Goal: Complete application form: Complete application form

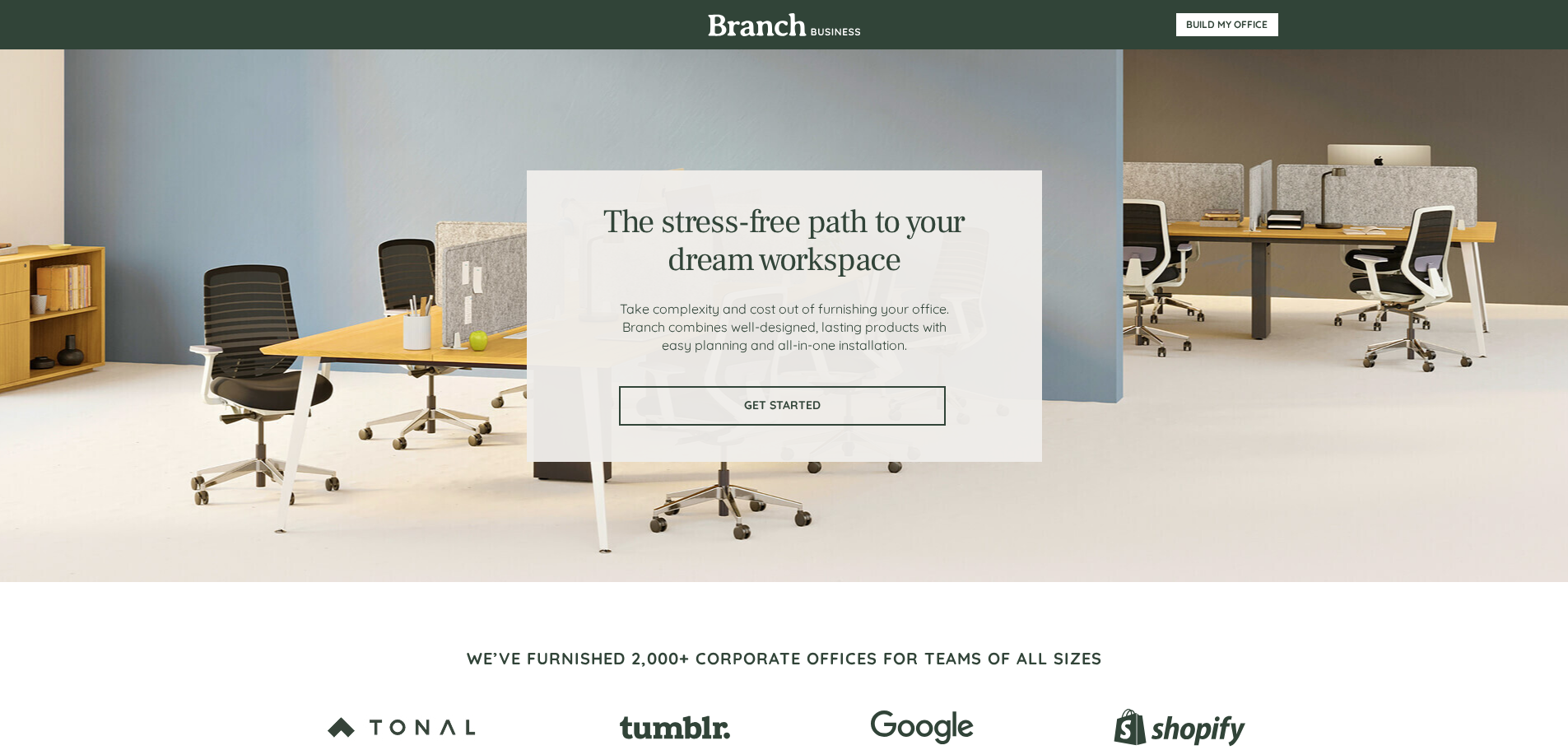
click at [818, 405] on span "GET STARTED" at bounding box center [782, 406] width 324 height 14
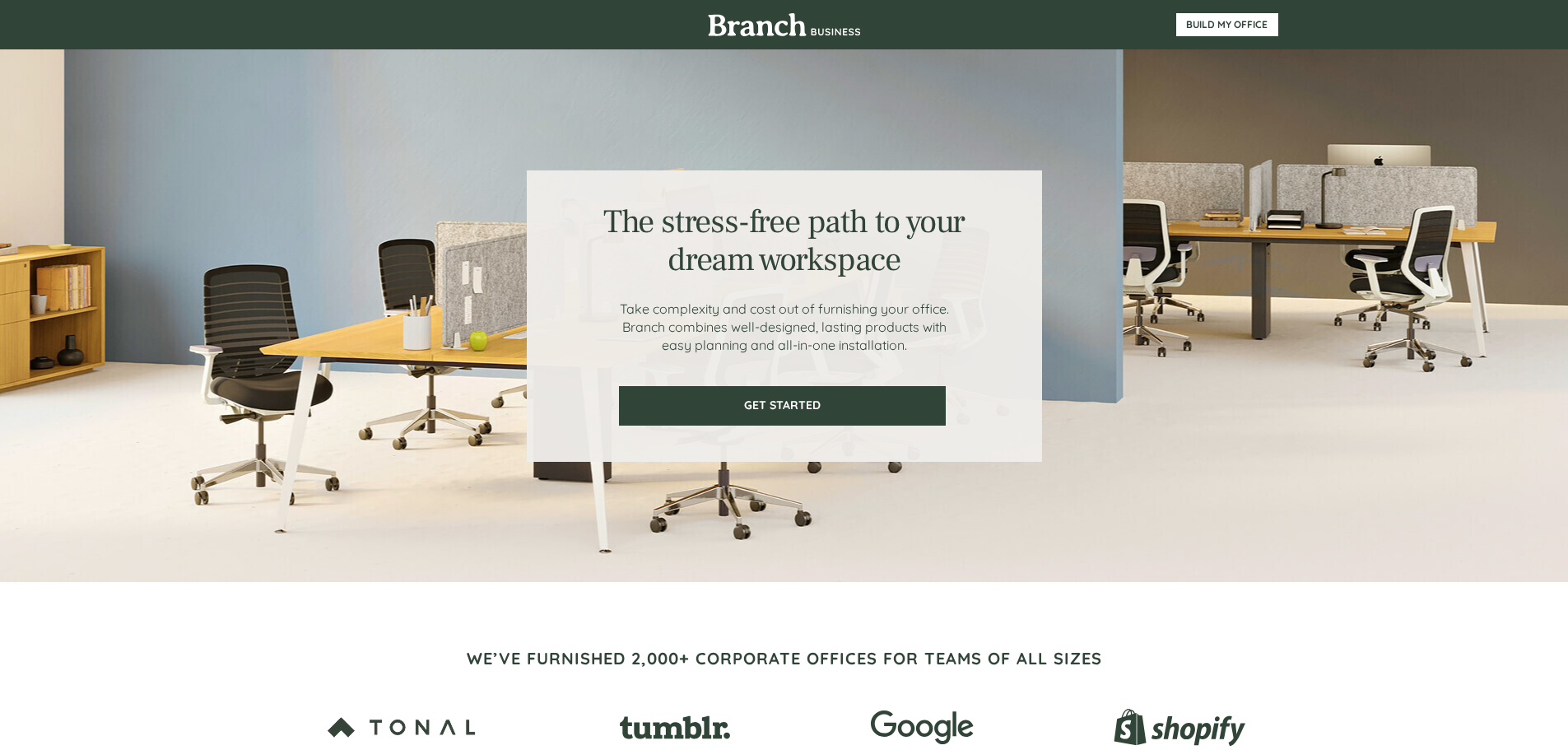
click at [686, 382] on div at bounding box center [784, 316] width 515 height 291
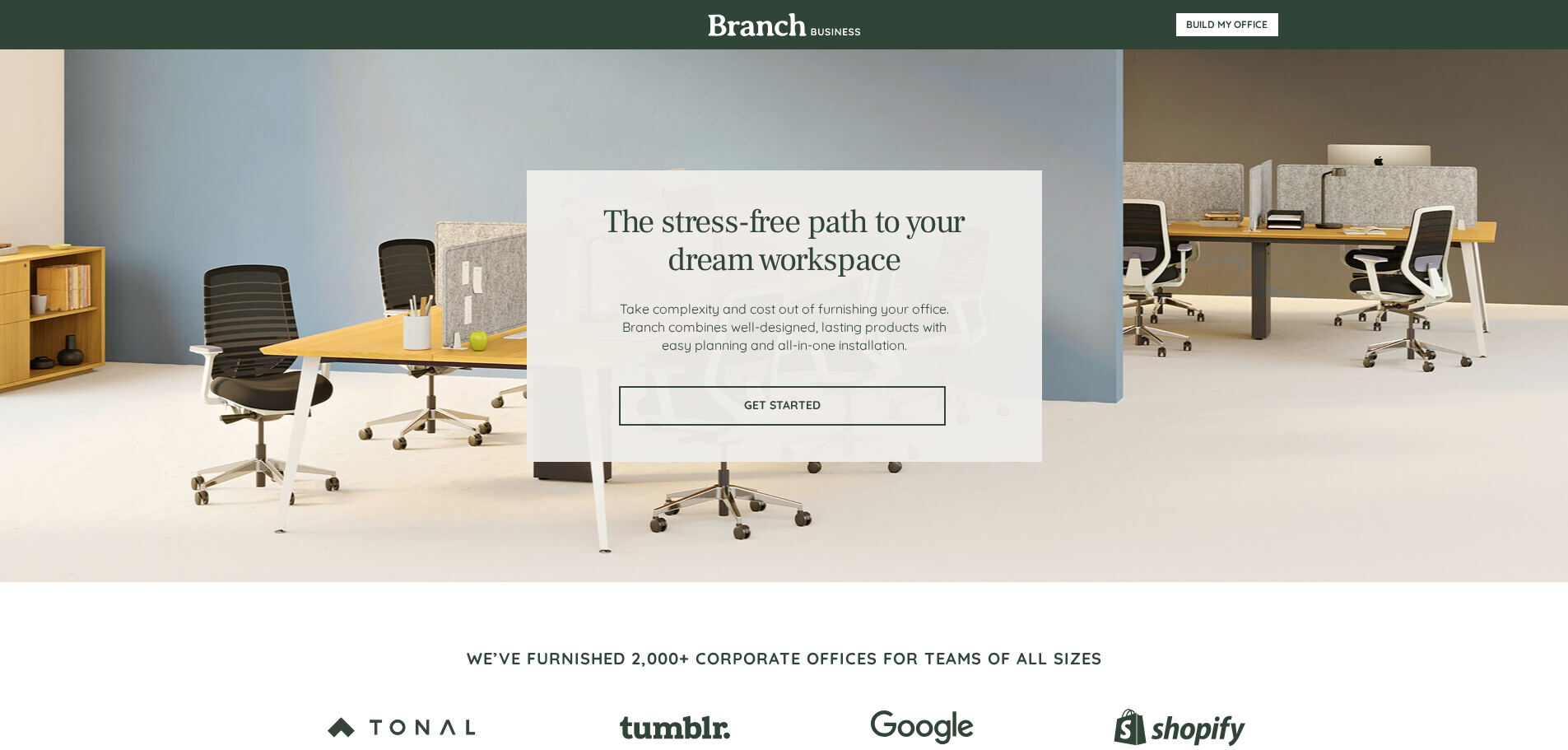
click at [679, 396] on link "GET STARTED" at bounding box center [782, 406] width 327 height 39
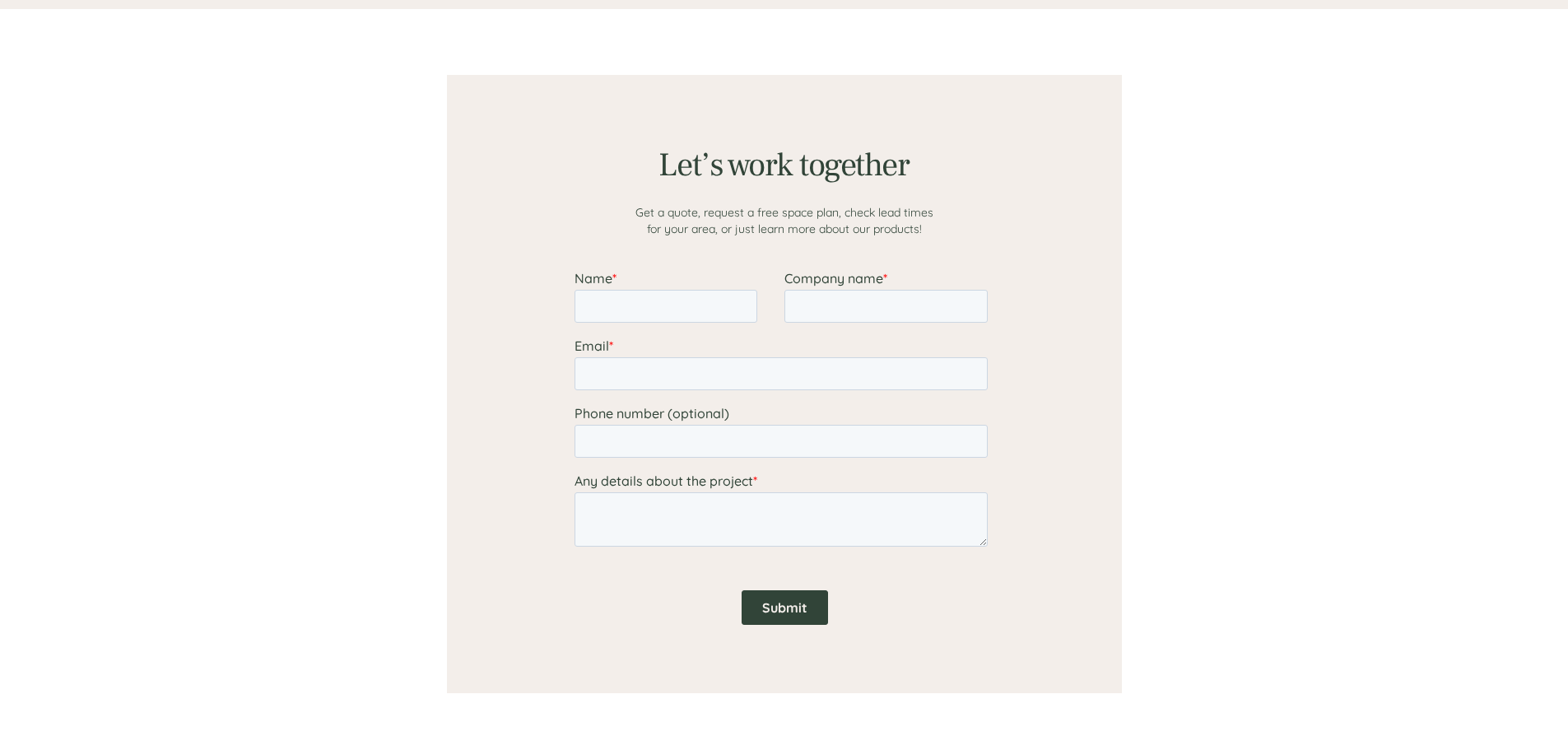
scroll to position [1278, 0]
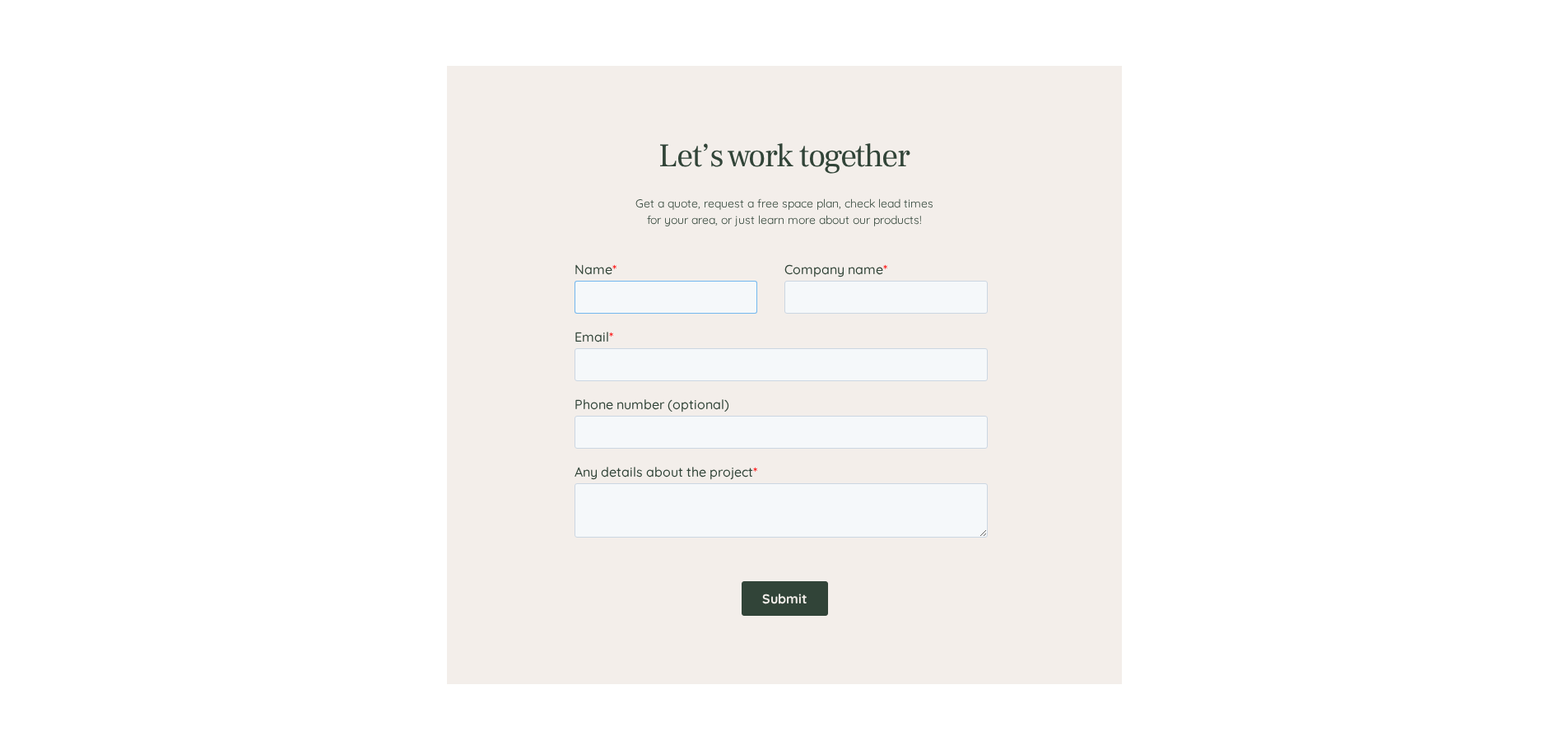
click at [630, 305] on input "Name *" at bounding box center [665, 297] width 183 height 33
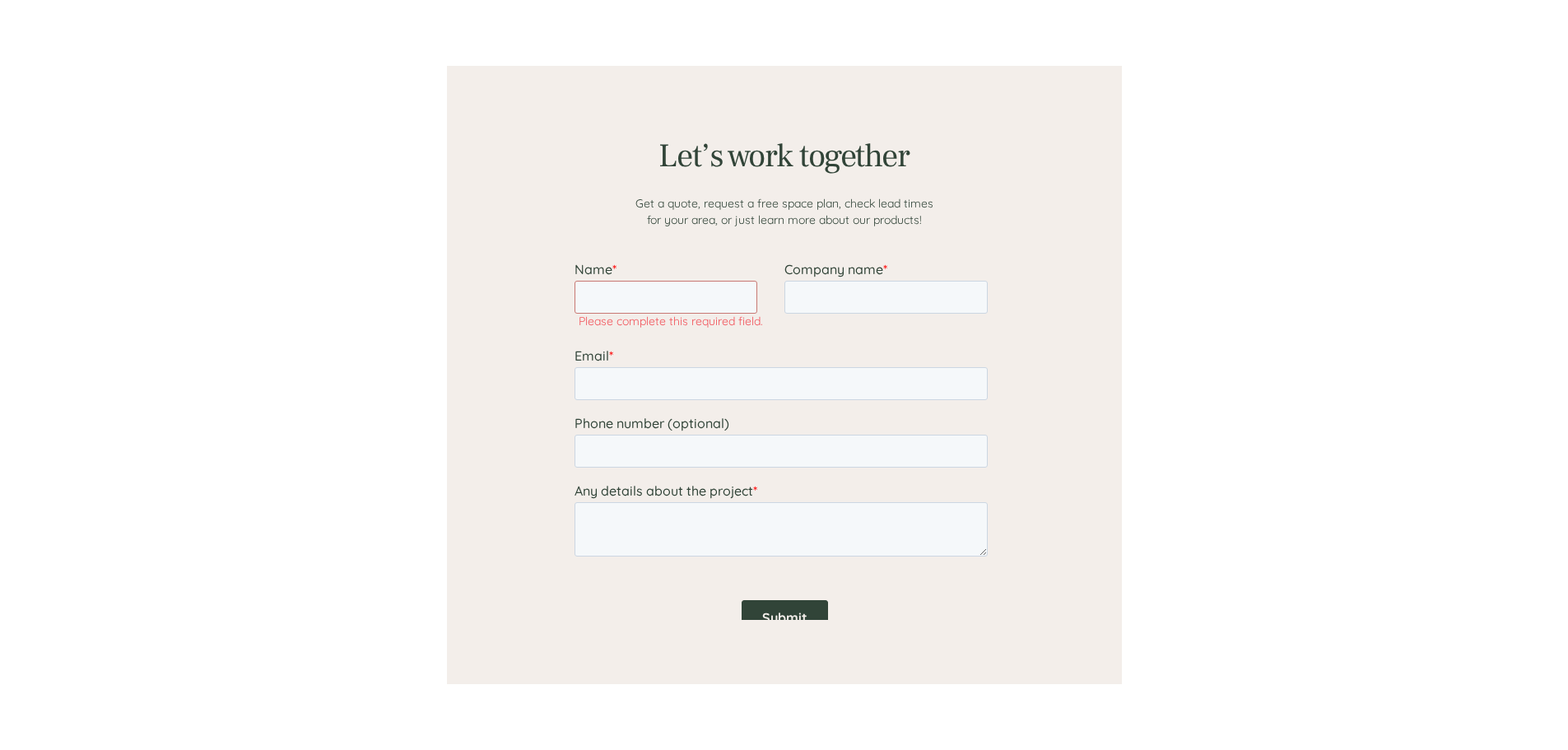
drag, startPoint x: 842, startPoint y: 264, endPoint x: 833, endPoint y: 278, distance: 16.6
click at [842, 265] on span "Company name" at bounding box center [833, 269] width 99 height 17
click at [842, 281] on input "Company name *" at bounding box center [886, 297] width 203 height 33
drag, startPoint x: 813, startPoint y: 306, endPoint x: 821, endPoint y: 309, distance: 8.5
click at [816, 307] on input "Company name *" at bounding box center [886, 297] width 203 height 33
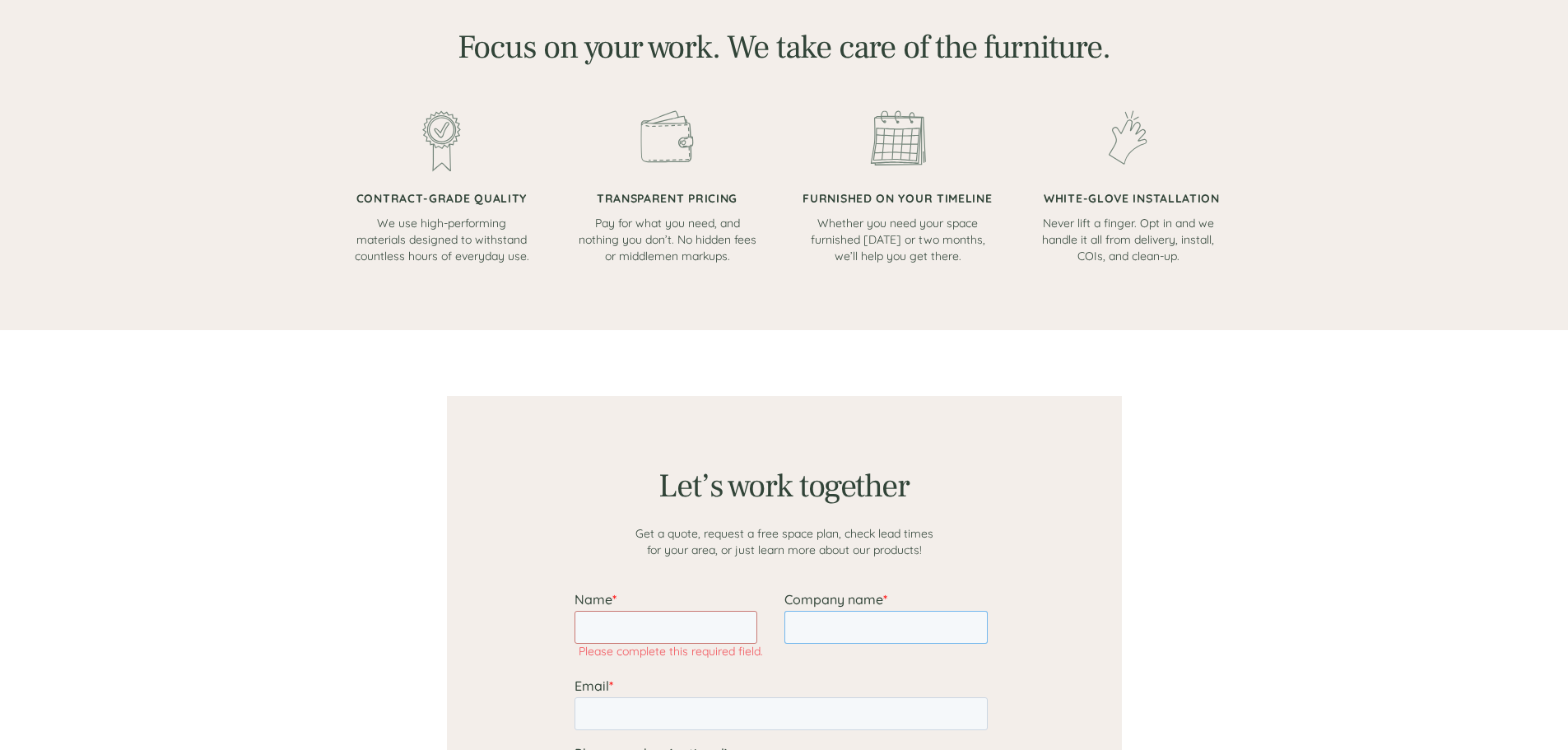
scroll to position [989, 0]
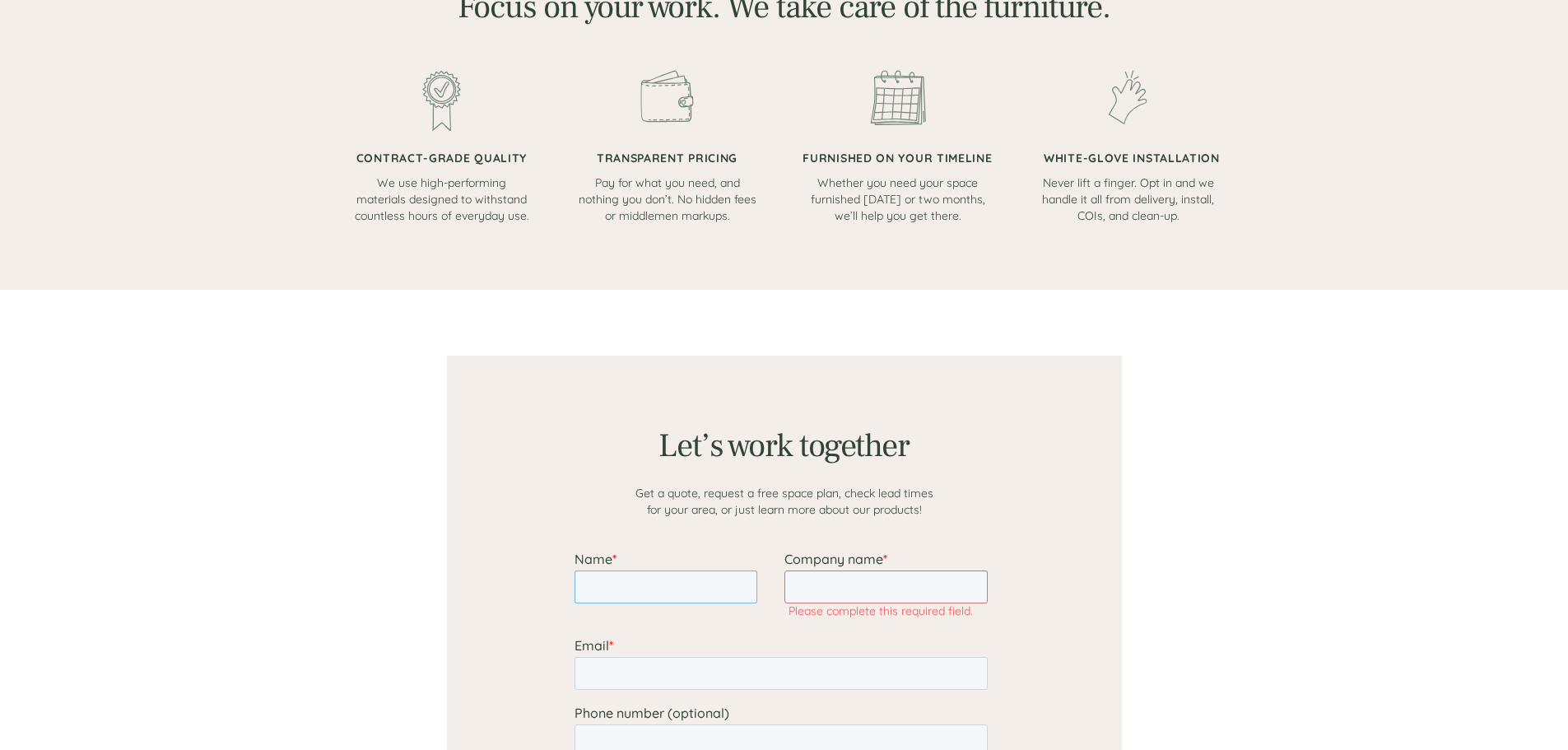
click at [605, 586] on input "Name *" at bounding box center [665, 588] width 183 height 33
type input "WENDYCB"
drag, startPoint x: 676, startPoint y: 582, endPoint x: 1082, endPoint y: 1192, distance: 732.8
click html "Name * WENDYCB Company name * Please complete this required field. Email * Phon…"
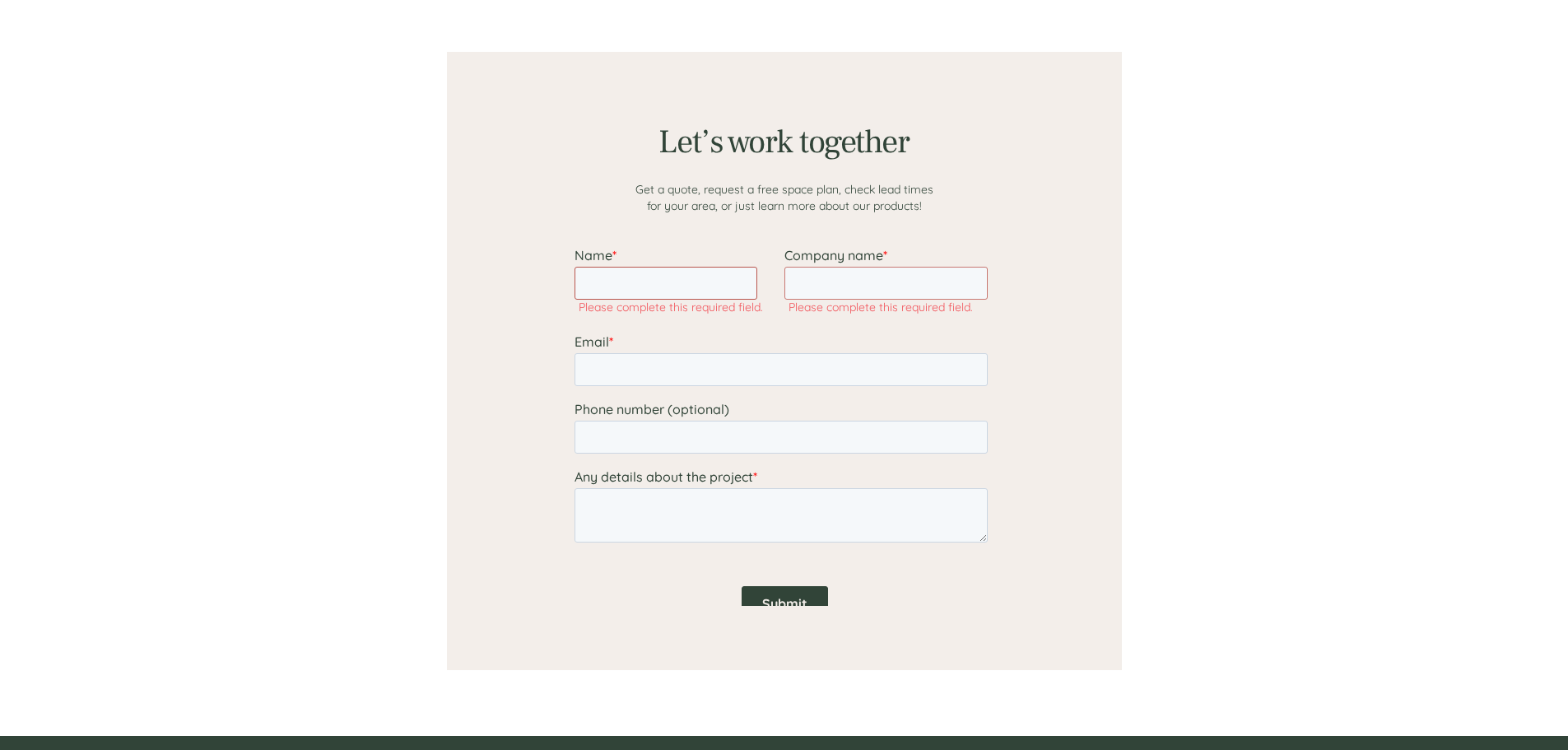
scroll to position [1317, 0]
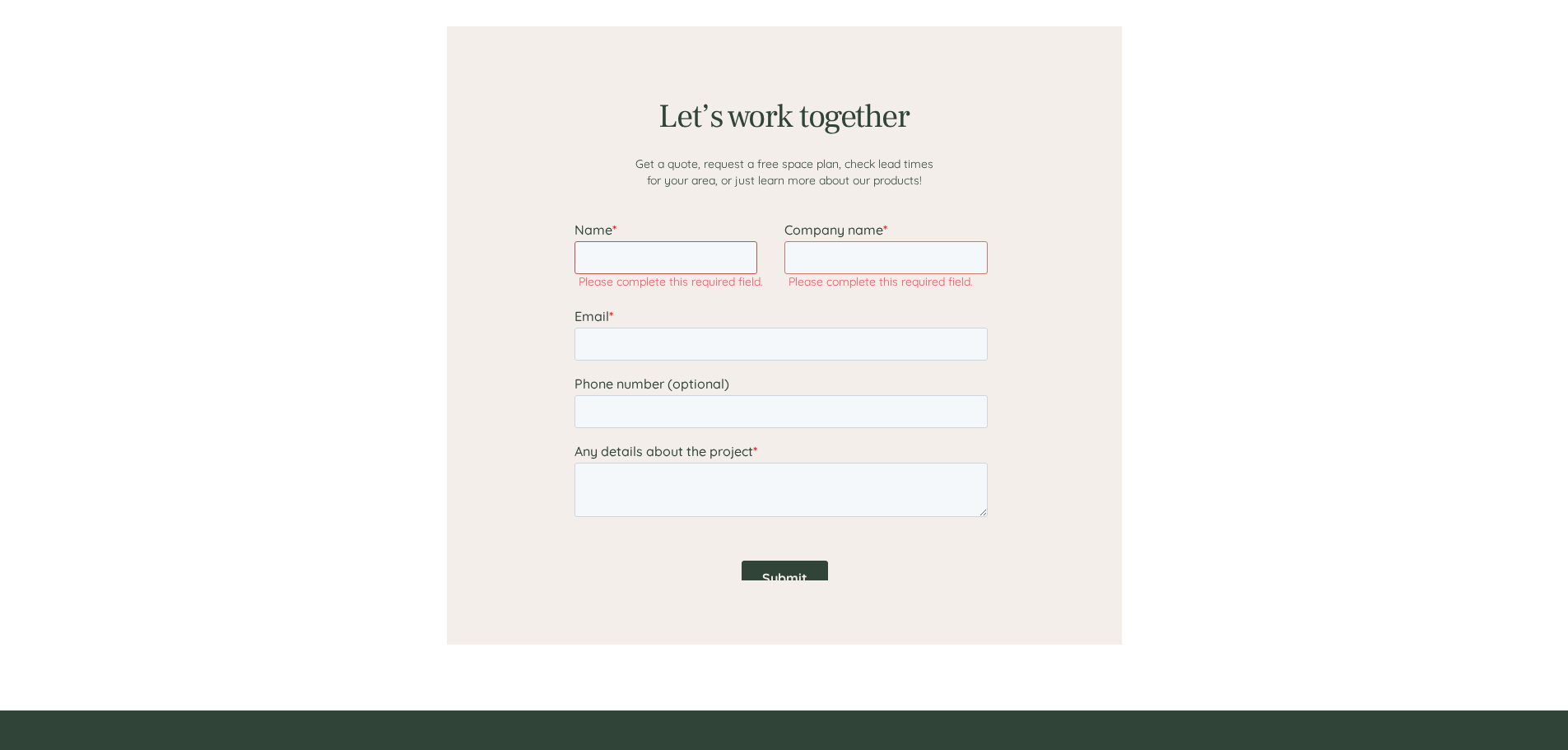
click at [622, 249] on input "Name *" at bounding box center [665, 258] width 183 height 33
type input "Wendy chu"
click at [818, 254] on input "Company name *" at bounding box center [886, 258] width 203 height 33
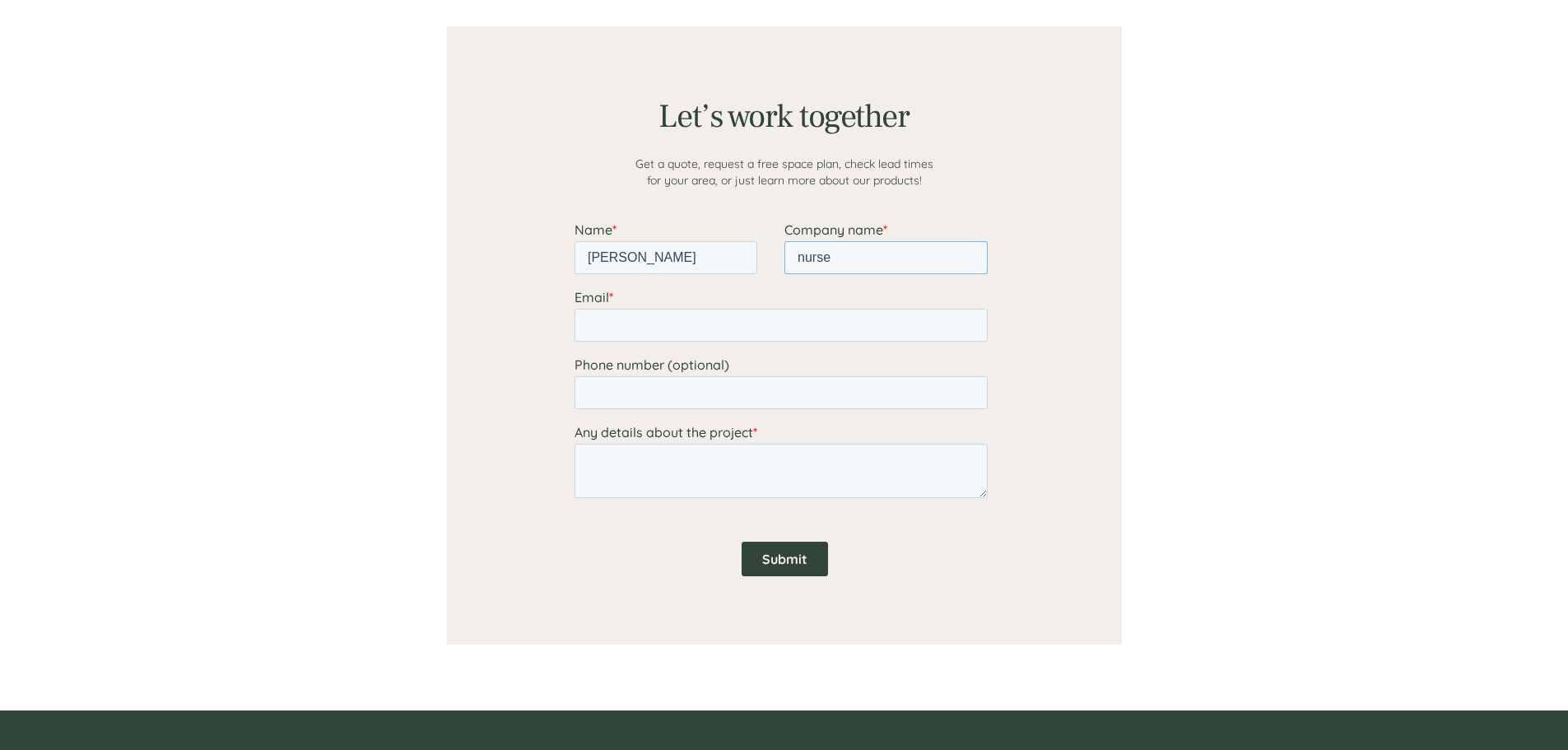
type input "nurse"
click at [681, 317] on input "Email *" at bounding box center [780, 326] width 414 height 33
type input "wendychu2011@gmail.com"
click at [659, 389] on input "Phone number (optional)" at bounding box center [780, 393] width 414 height 33
type input "4166607839"
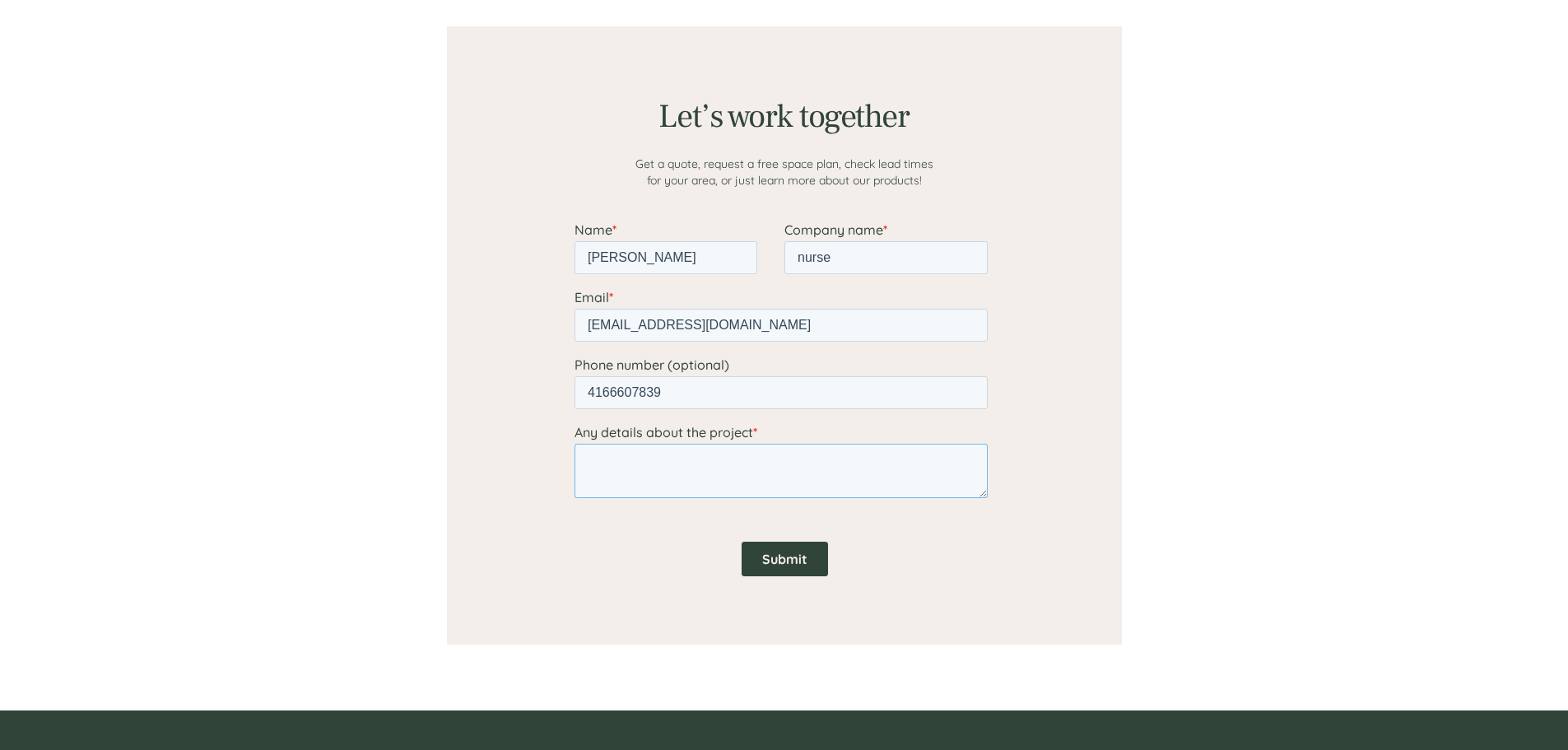
click at [644, 463] on textarea "Any details about the project *" at bounding box center [780, 471] width 414 height 55
type textarea "i"
click at [583, 459] on textarea "Product # LIN 59465 I am looking for comfortable office chair, please email me" at bounding box center [780, 471] width 414 height 55
click at [951, 462] on textarea "My workplace using your company chair, Product # LIN 59465 I am looking for com…" at bounding box center [780, 471] width 414 height 55
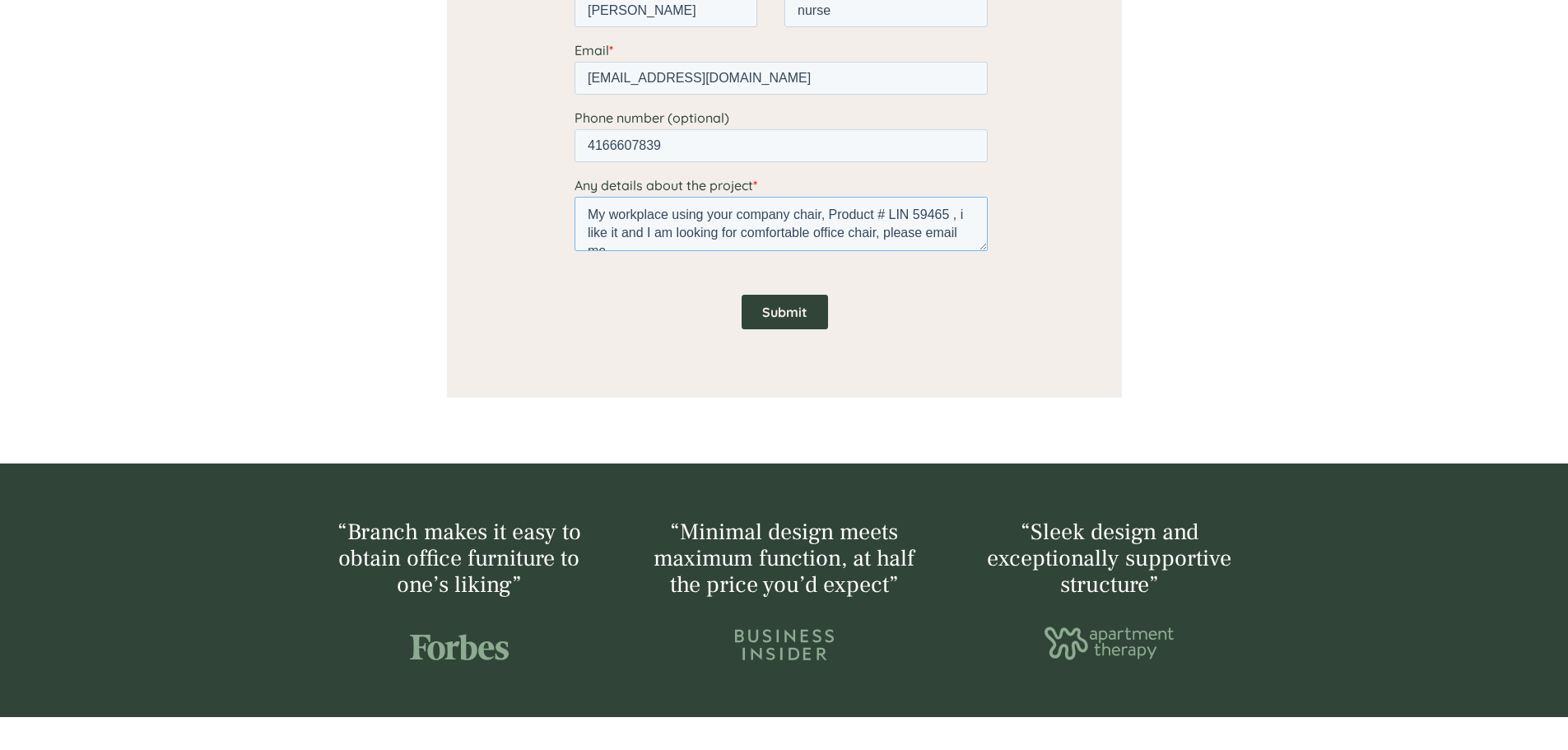
scroll to position [19, 0]
click at [817, 216] on textarea "My workplace using your company chair, Product # LIN 59465 , i like it and I am…" at bounding box center [780, 224] width 414 height 55
click at [748, 217] on textarea "My workplace using your company chair, Product # LIN 59465 , i like it and I am…" at bounding box center [780, 224] width 414 height 55
click at [728, 227] on textarea "My workplace using your company chair, Product # LIN 59465 , i like it and I am…" at bounding box center [780, 224] width 414 height 55
type textarea "My workplace using your company chair, Product # LIN 59465 , i like it and I am…"
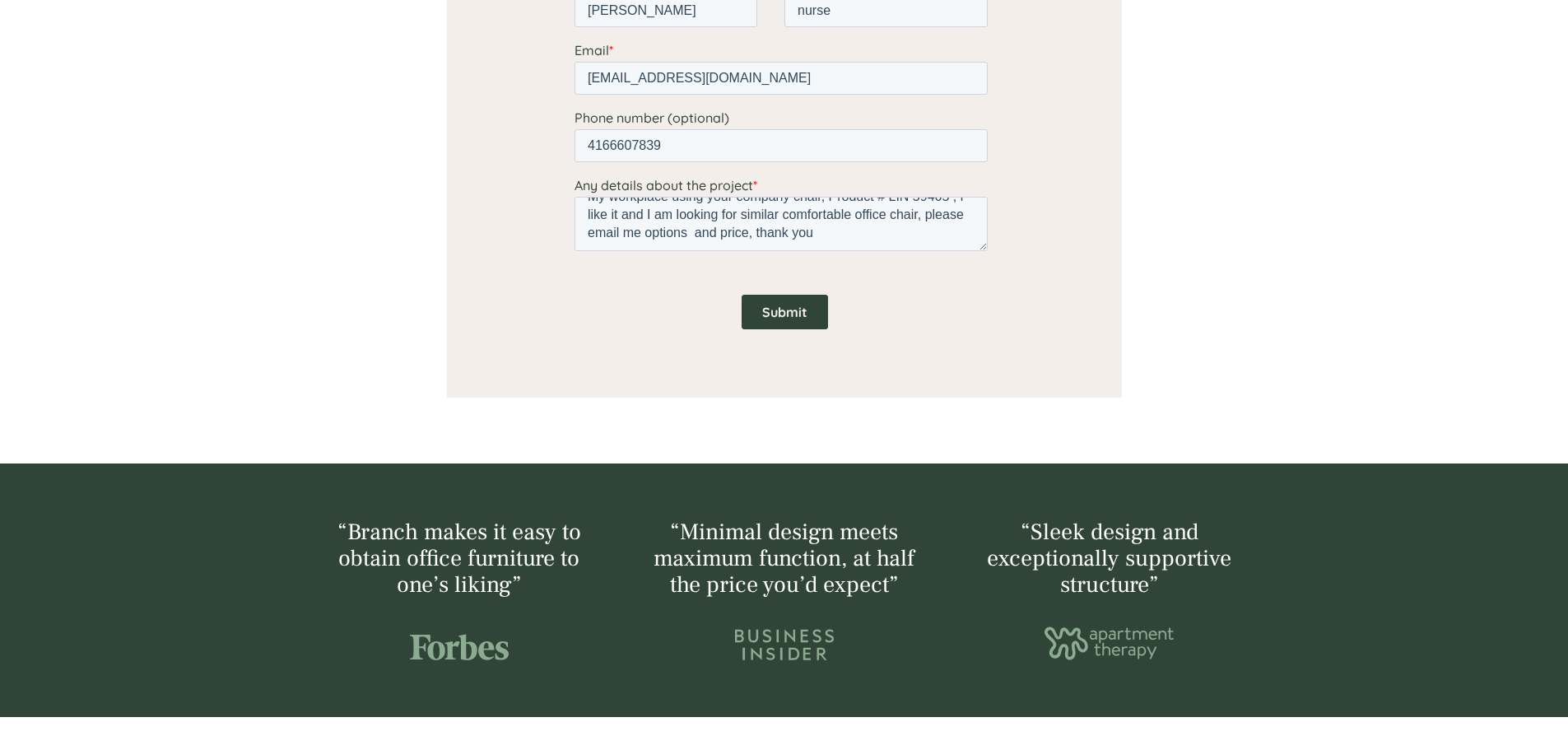
click at [776, 314] on input "Submit" at bounding box center [784, 311] width 86 height 34
click at [789, 324] on input "Submit" at bounding box center [784, 311] width 86 height 34
click at [795, 310] on input "Submit" at bounding box center [784, 311] width 86 height 34
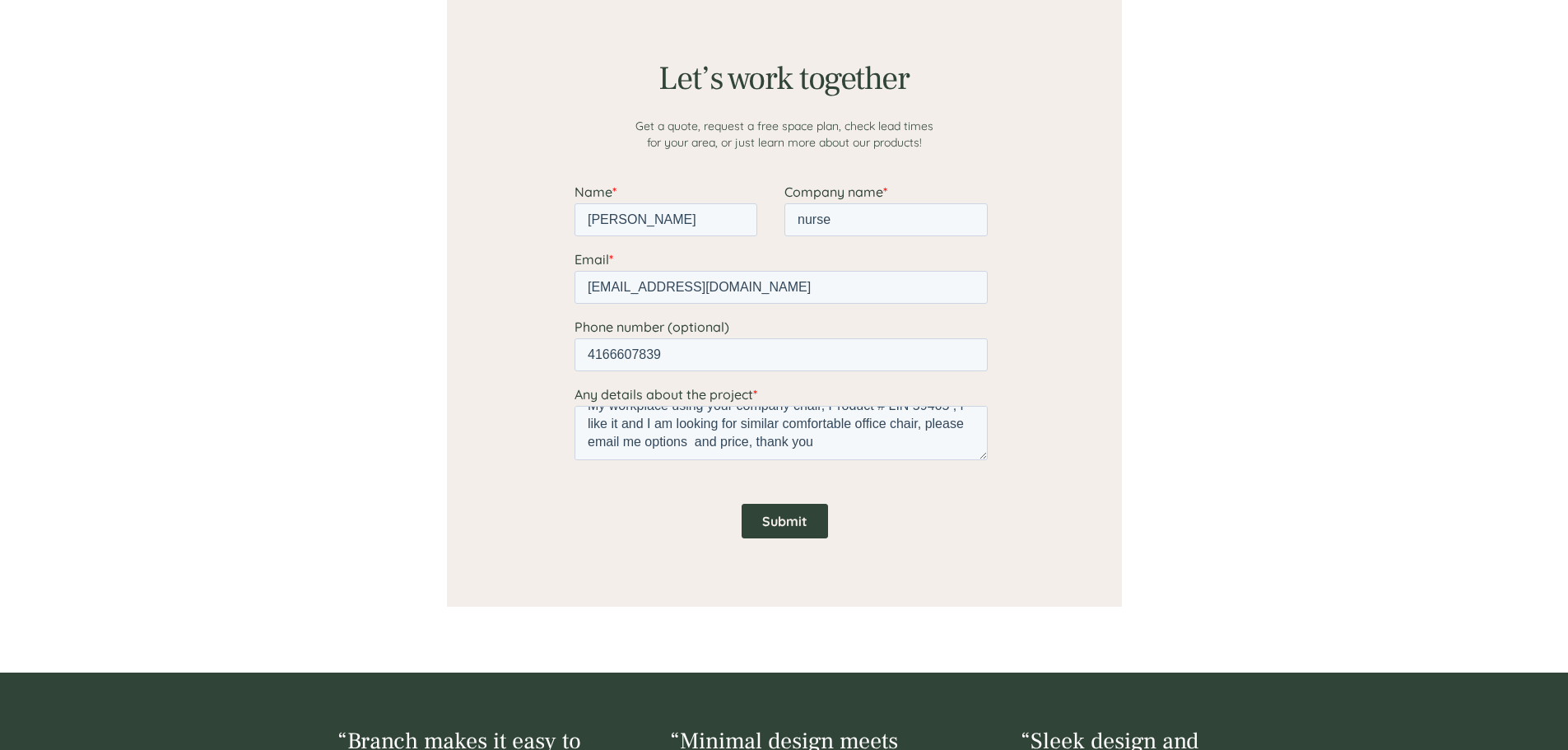
scroll to position [1647, 0]
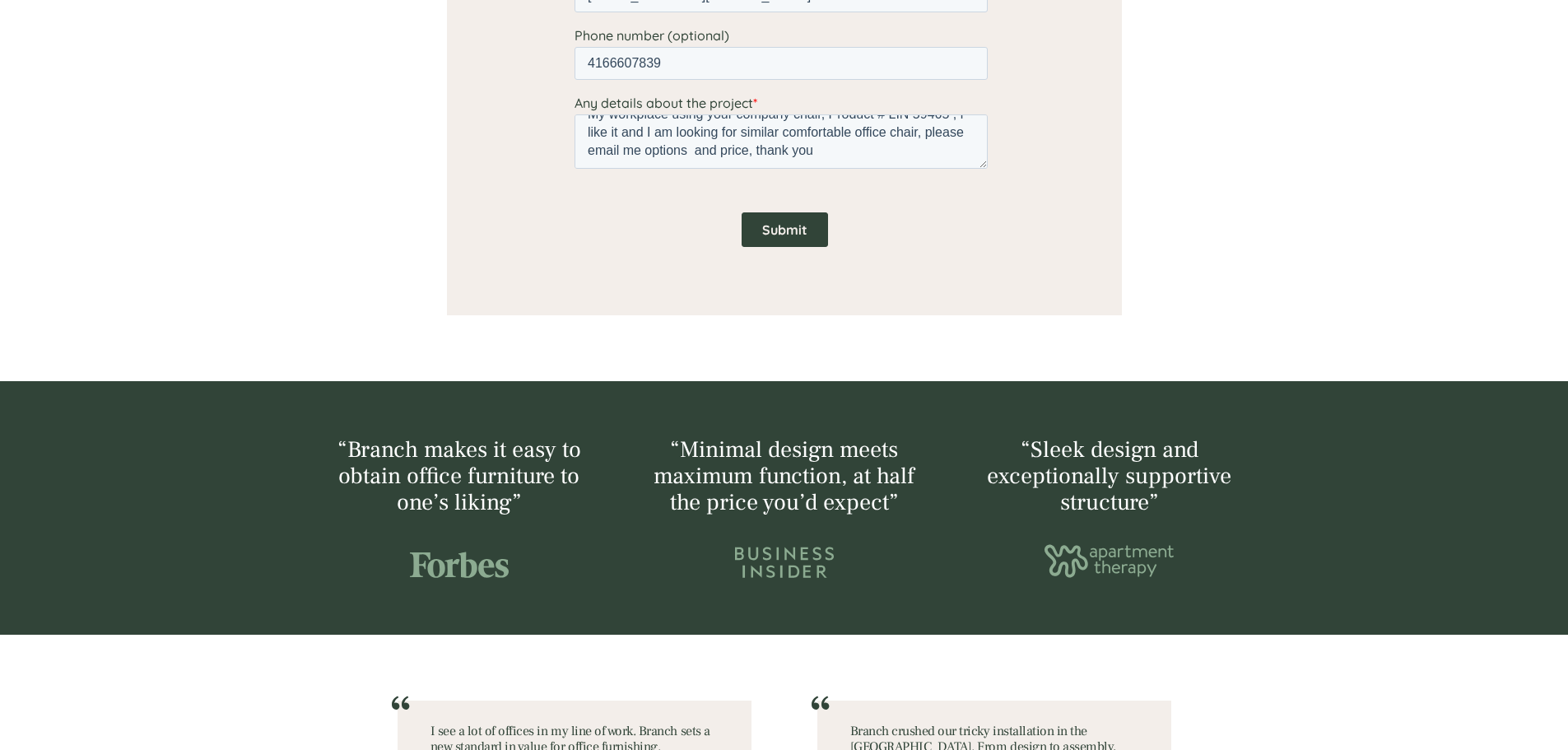
click at [806, 218] on input "Submit" at bounding box center [784, 229] width 86 height 34
click at [792, 227] on input "Submit" at bounding box center [784, 229] width 86 height 34
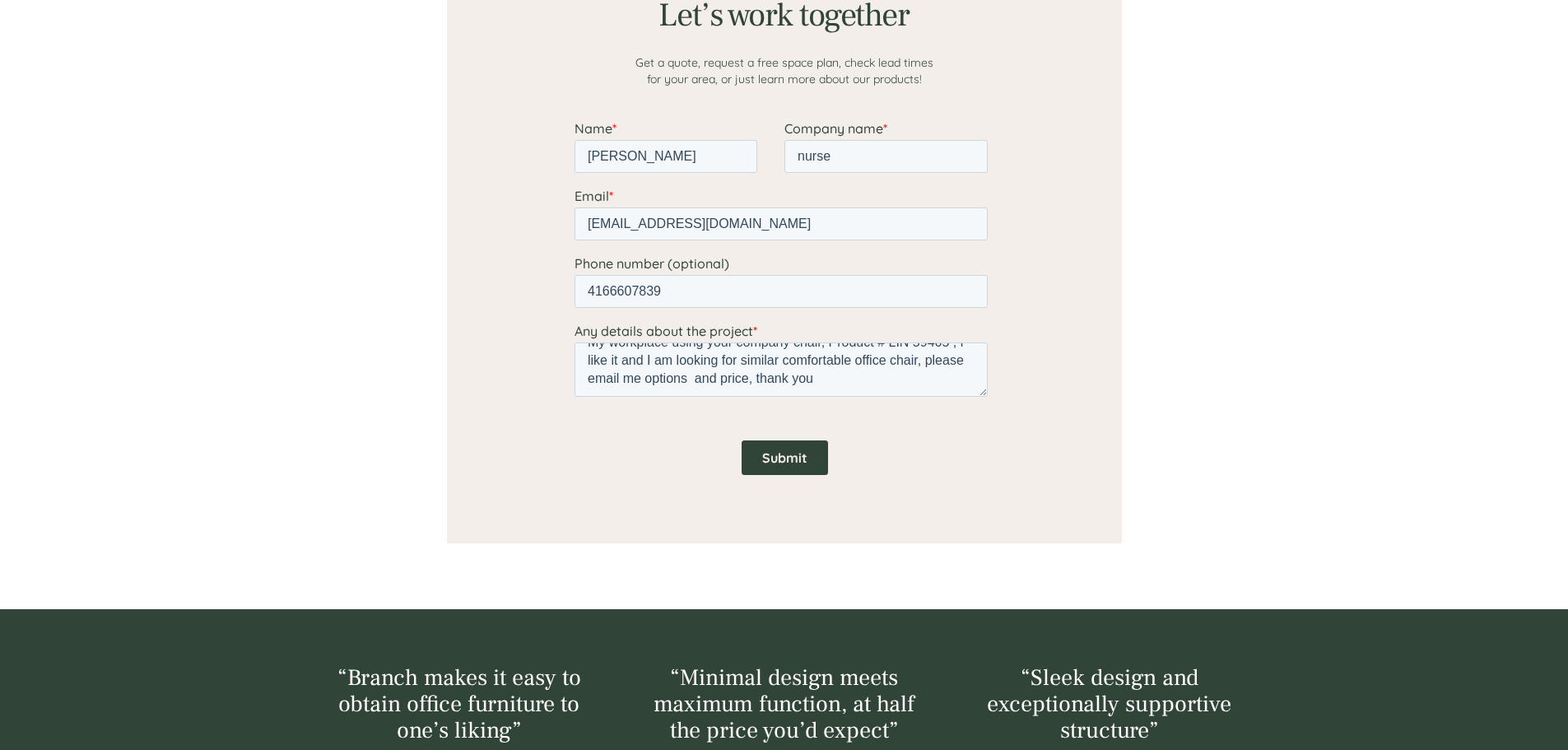
scroll to position [1482, 0]
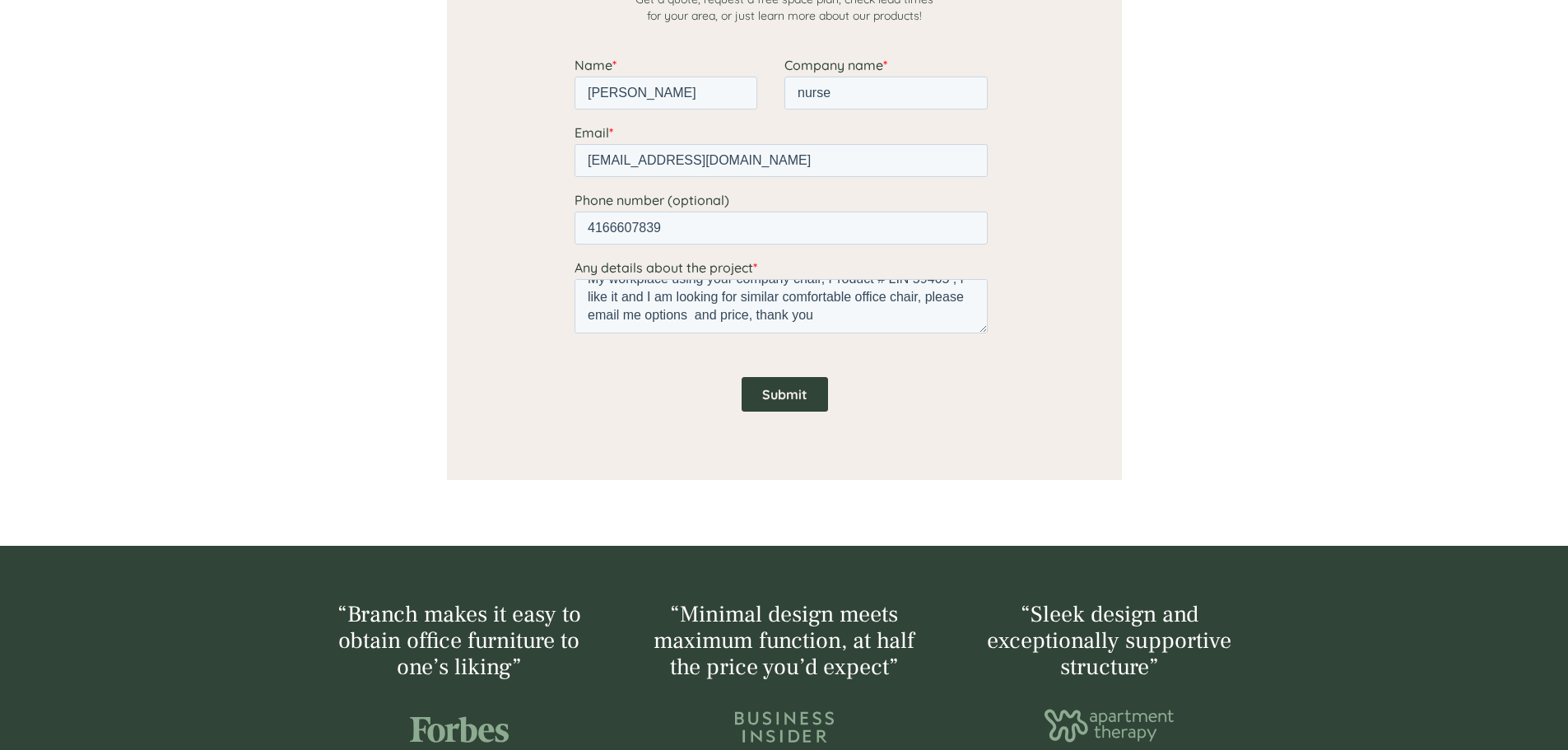
click at [791, 388] on input "Submit" at bounding box center [784, 394] width 86 height 34
click at [781, 402] on input "Submit" at bounding box center [784, 394] width 86 height 34
click at [785, 394] on input "Submit" at bounding box center [784, 394] width 86 height 34
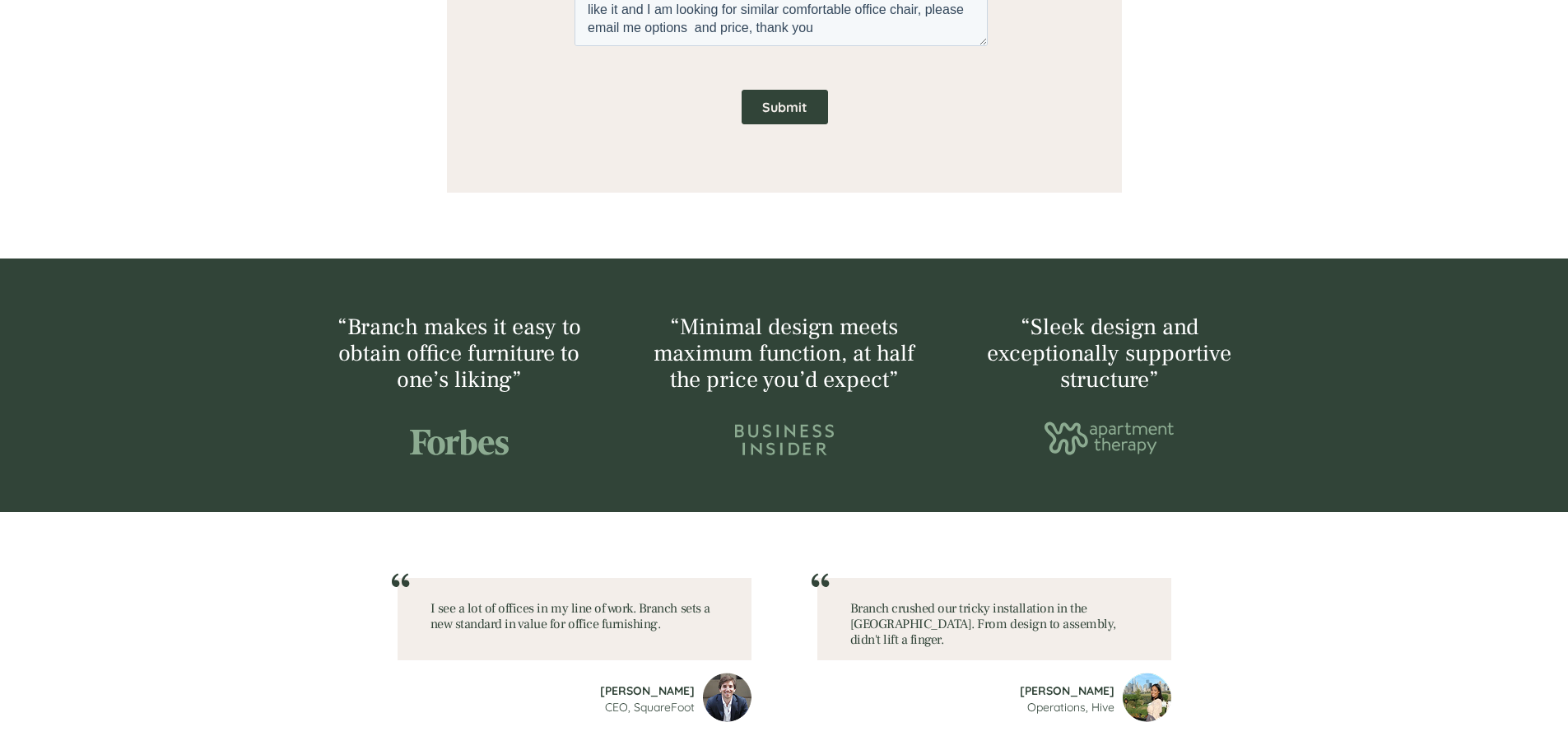
scroll to position [1729, 0]
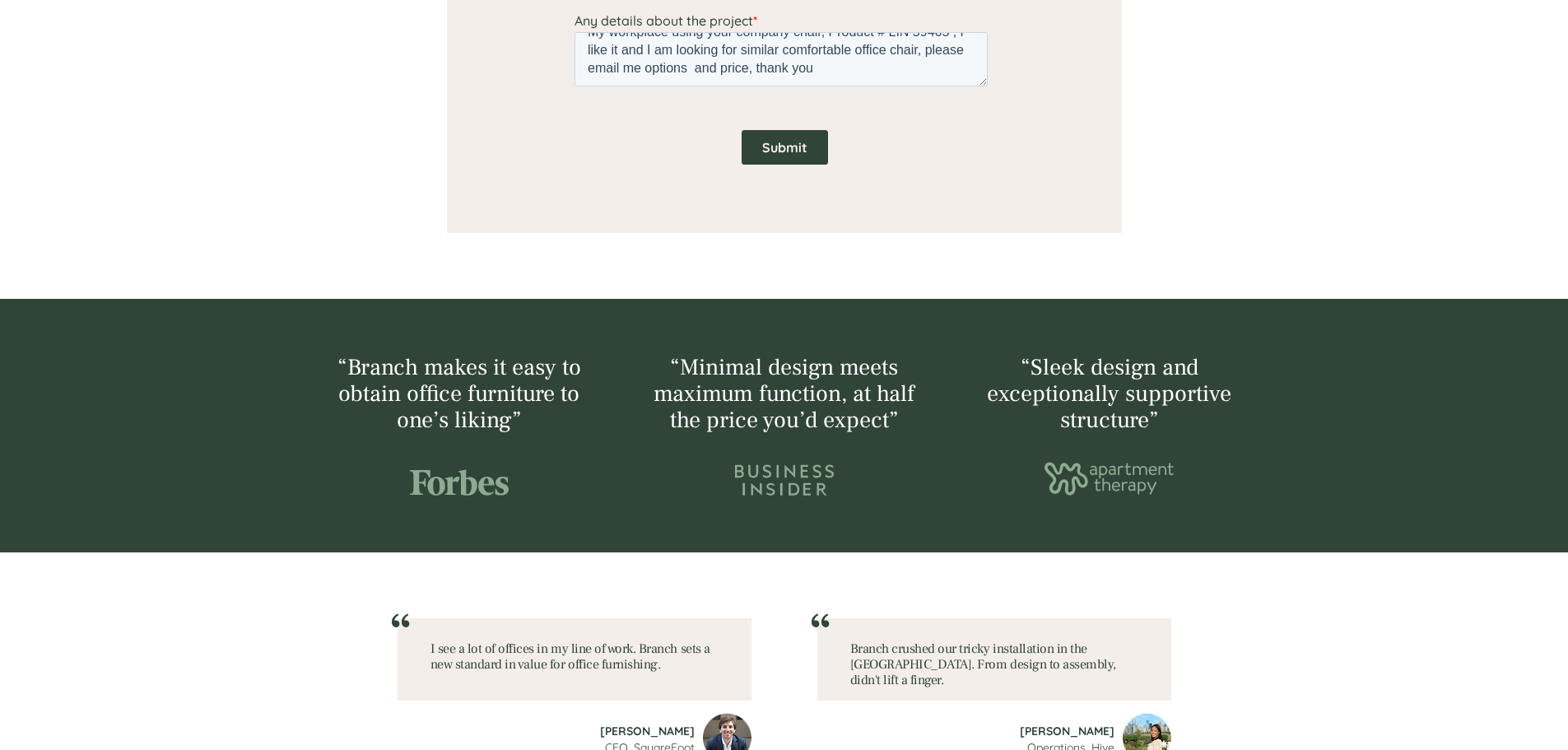
click at [798, 145] on input "Submit" at bounding box center [784, 147] width 86 height 34
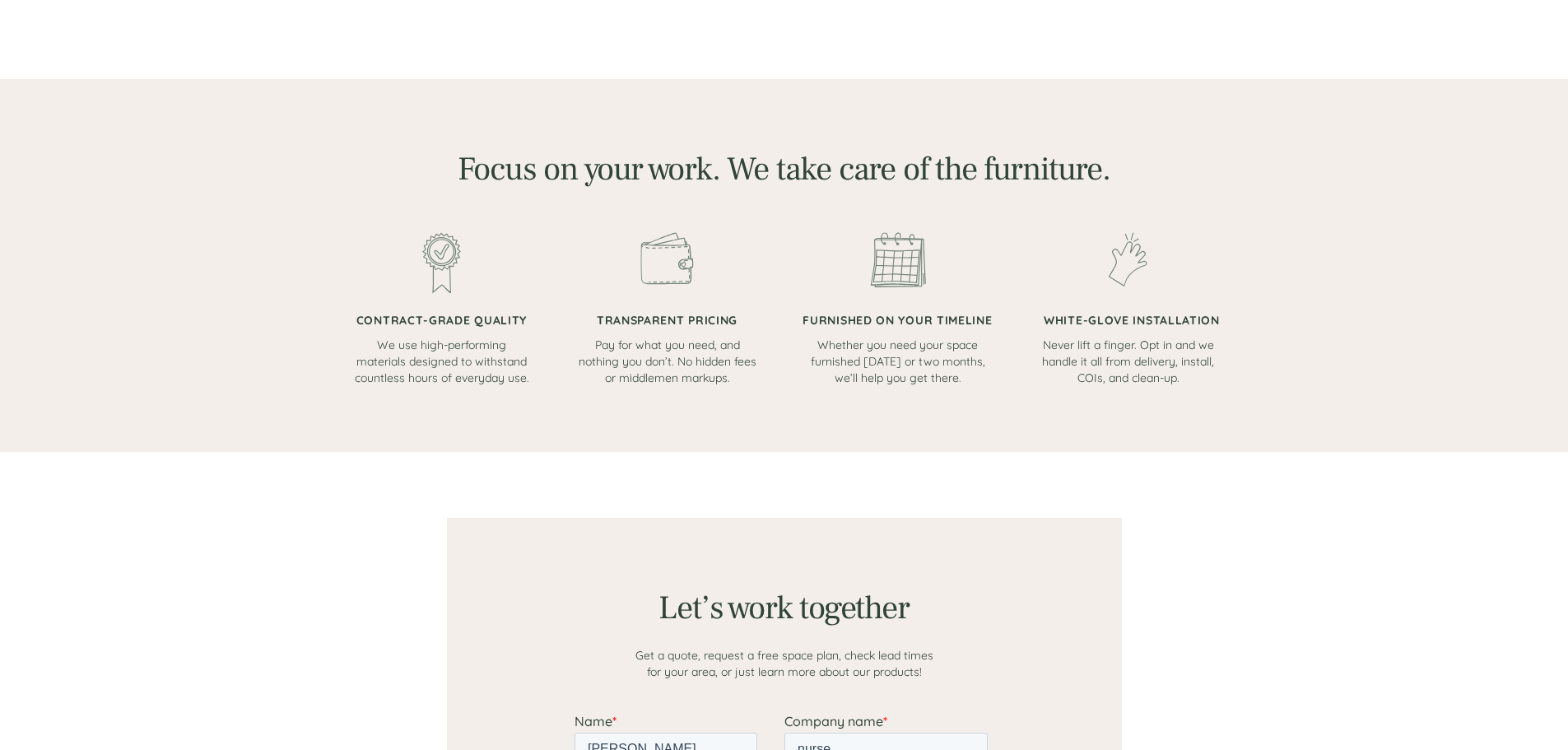
scroll to position [823, 0]
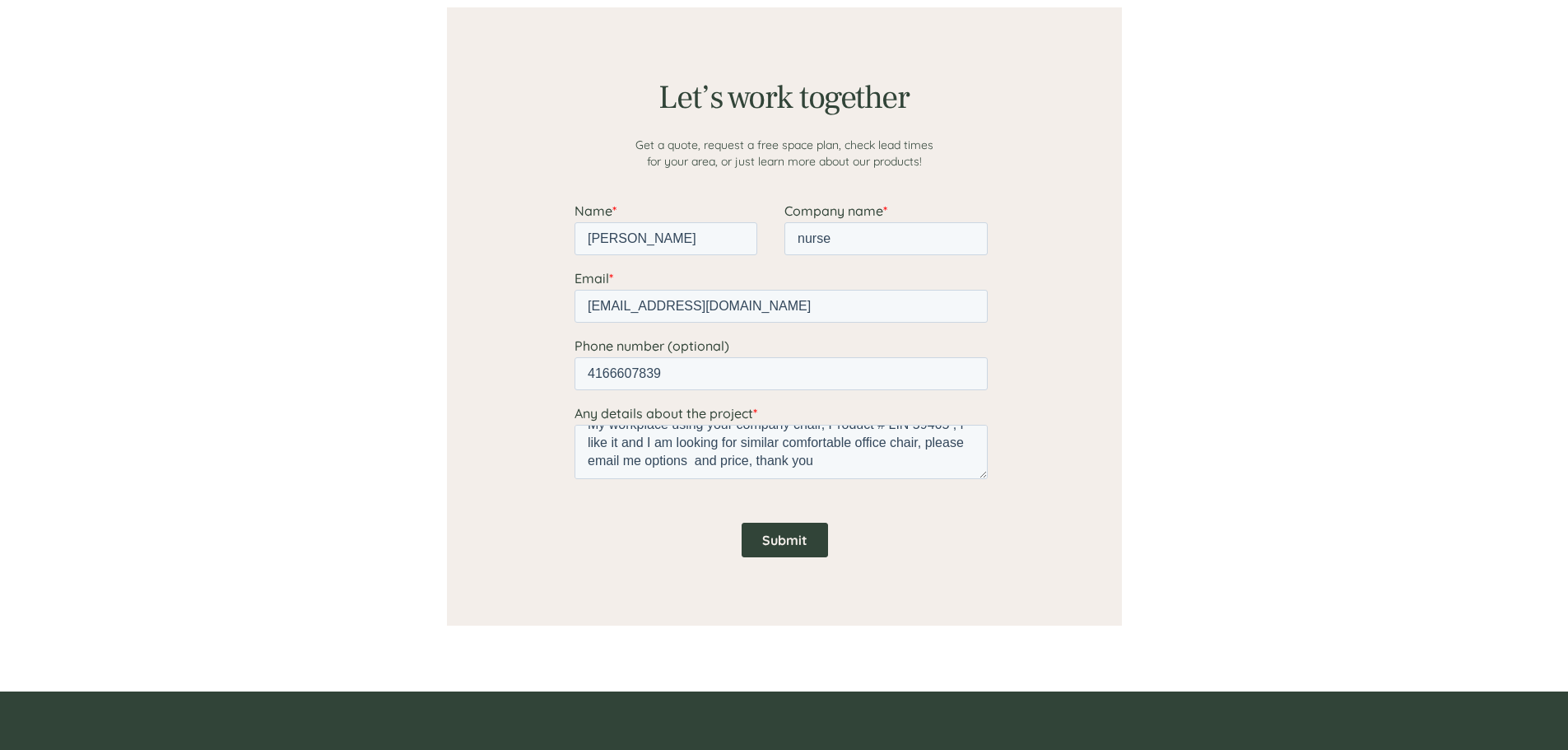
scroll to position [1400, 0]
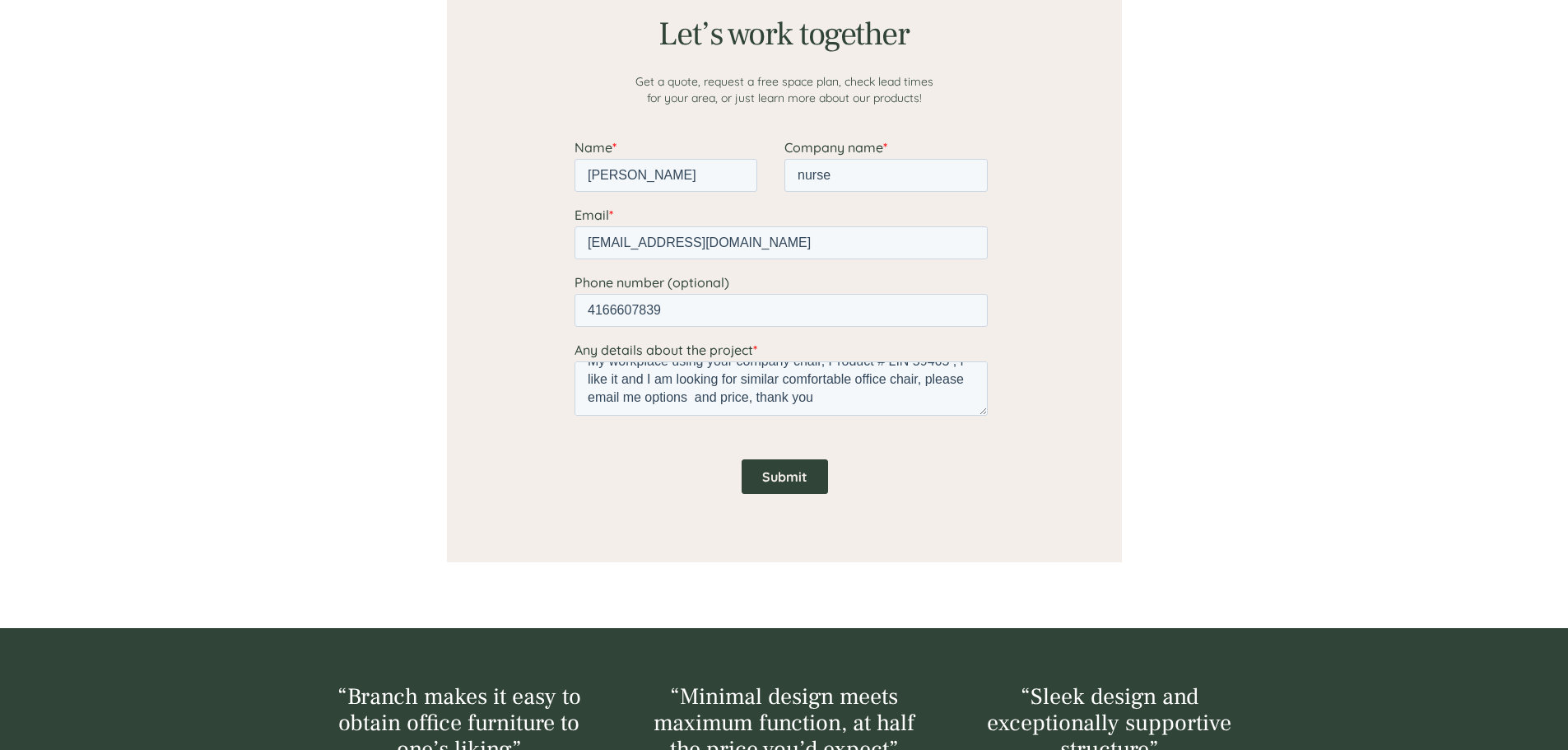
click at [787, 472] on input "Submit" at bounding box center [784, 476] width 86 height 34
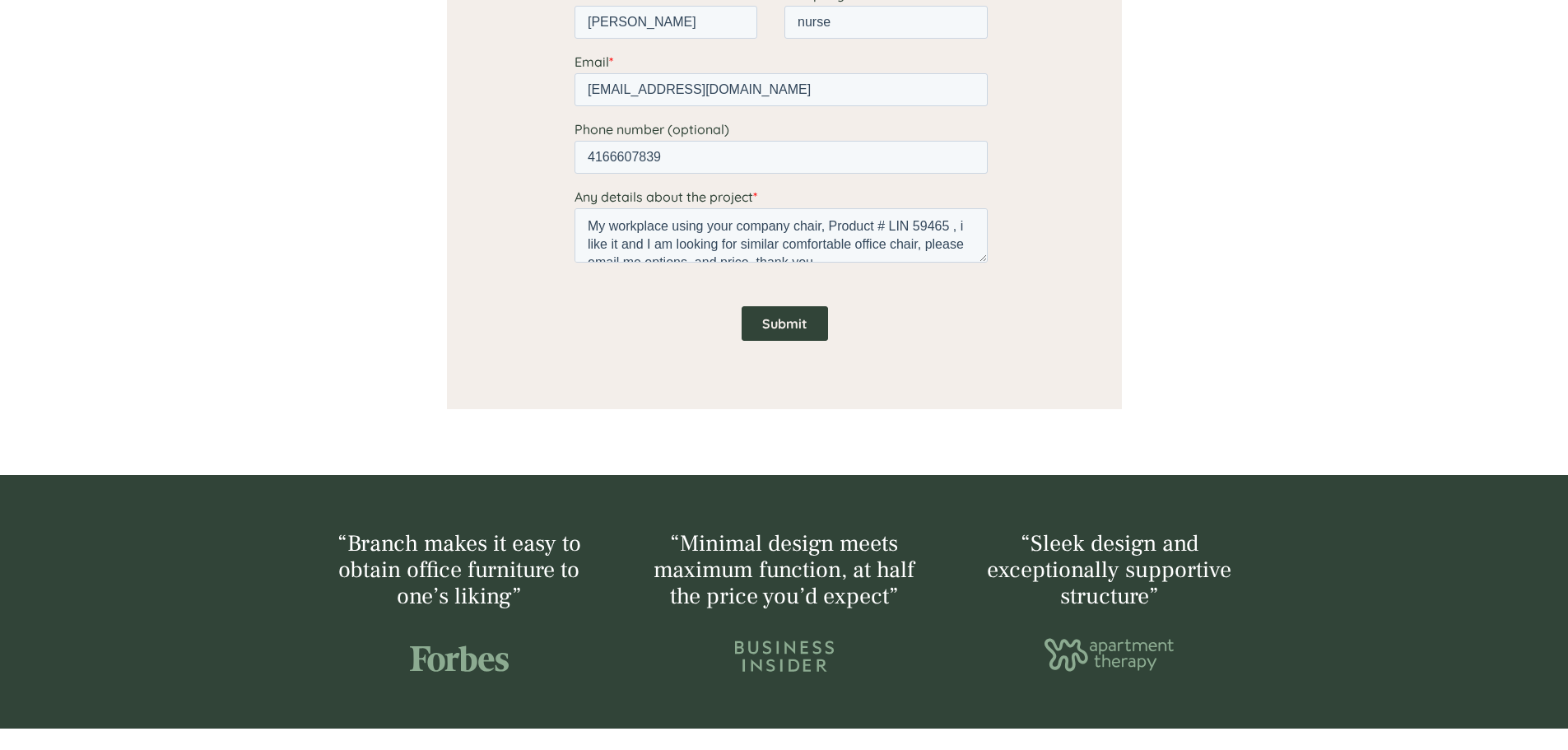
scroll to position [1565, 0]
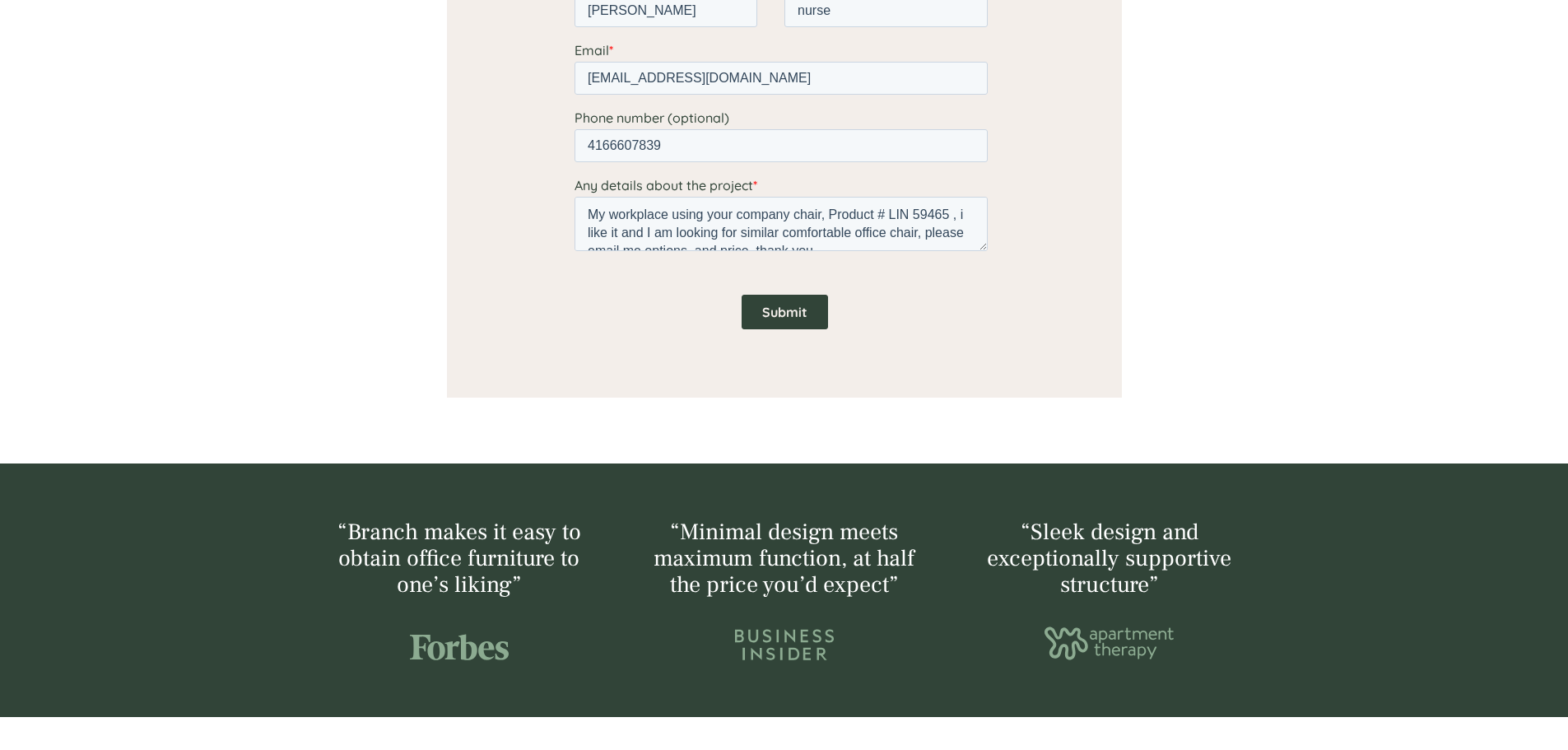
click at [807, 304] on input "Submit" at bounding box center [784, 311] width 86 height 34
click at [807, 305] on input "Submit" at bounding box center [784, 311] width 86 height 34
click at [806, 305] on input "Submit" at bounding box center [784, 311] width 86 height 34
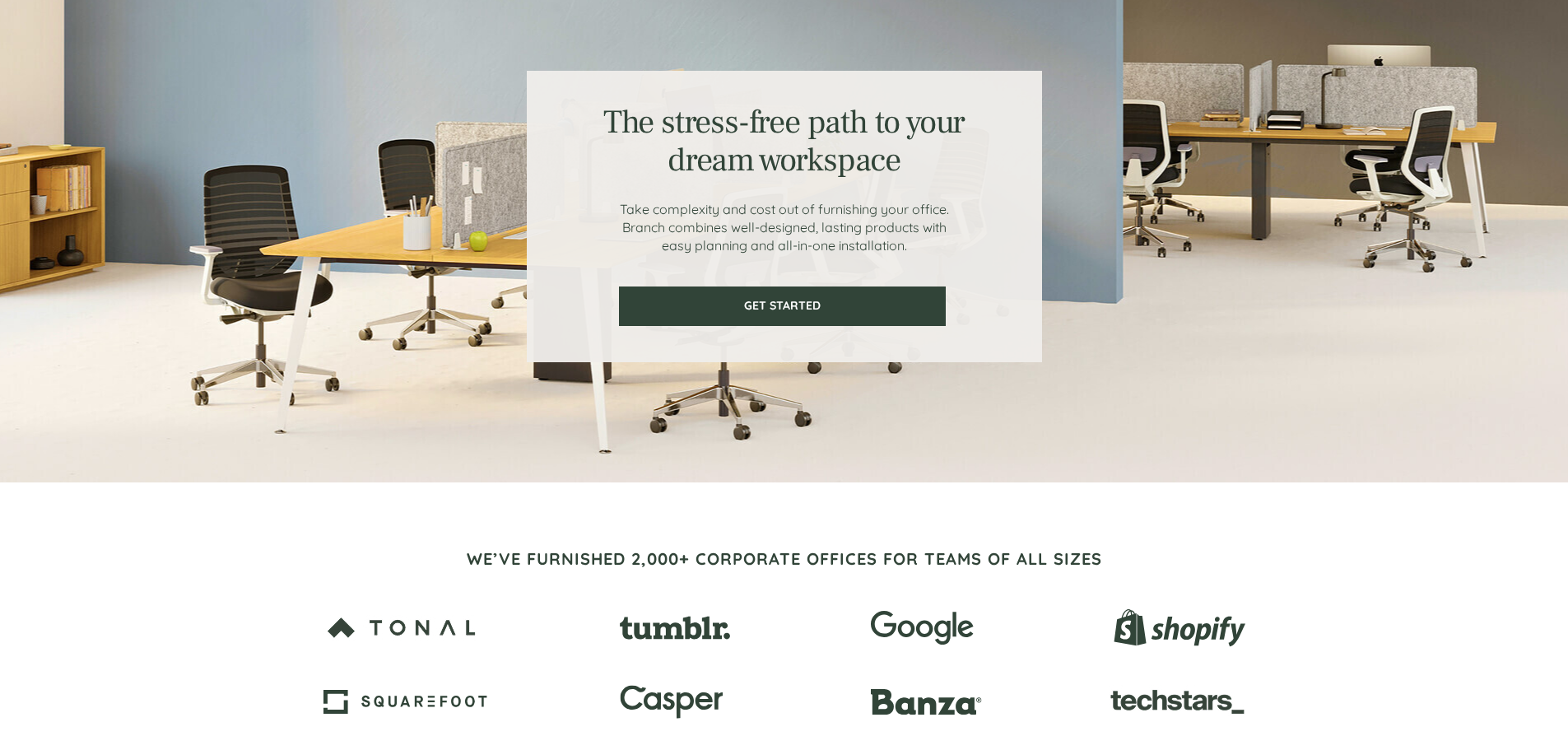
scroll to position [0, 0]
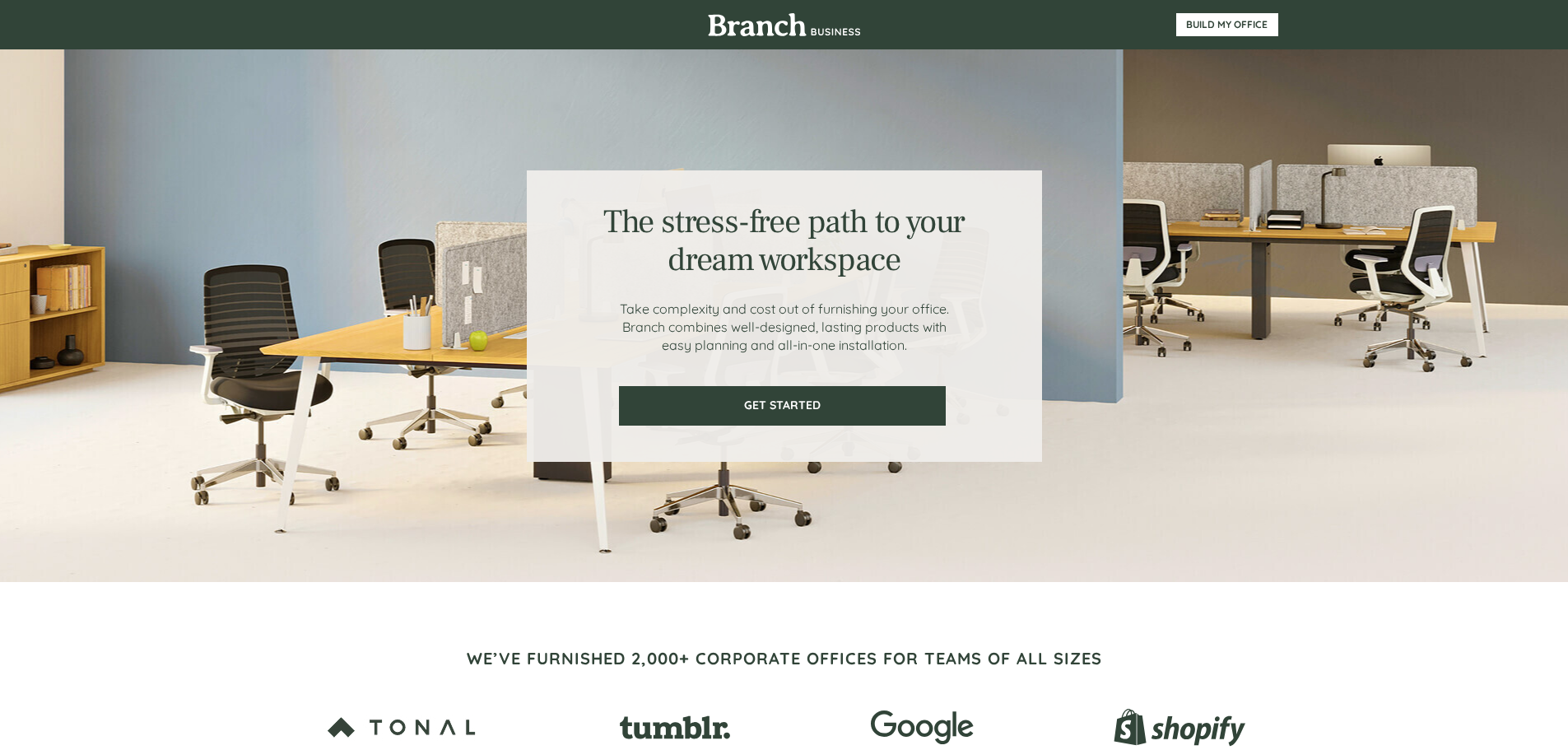
click at [827, 409] on span "GET STARTED" at bounding box center [782, 406] width 324 height 14
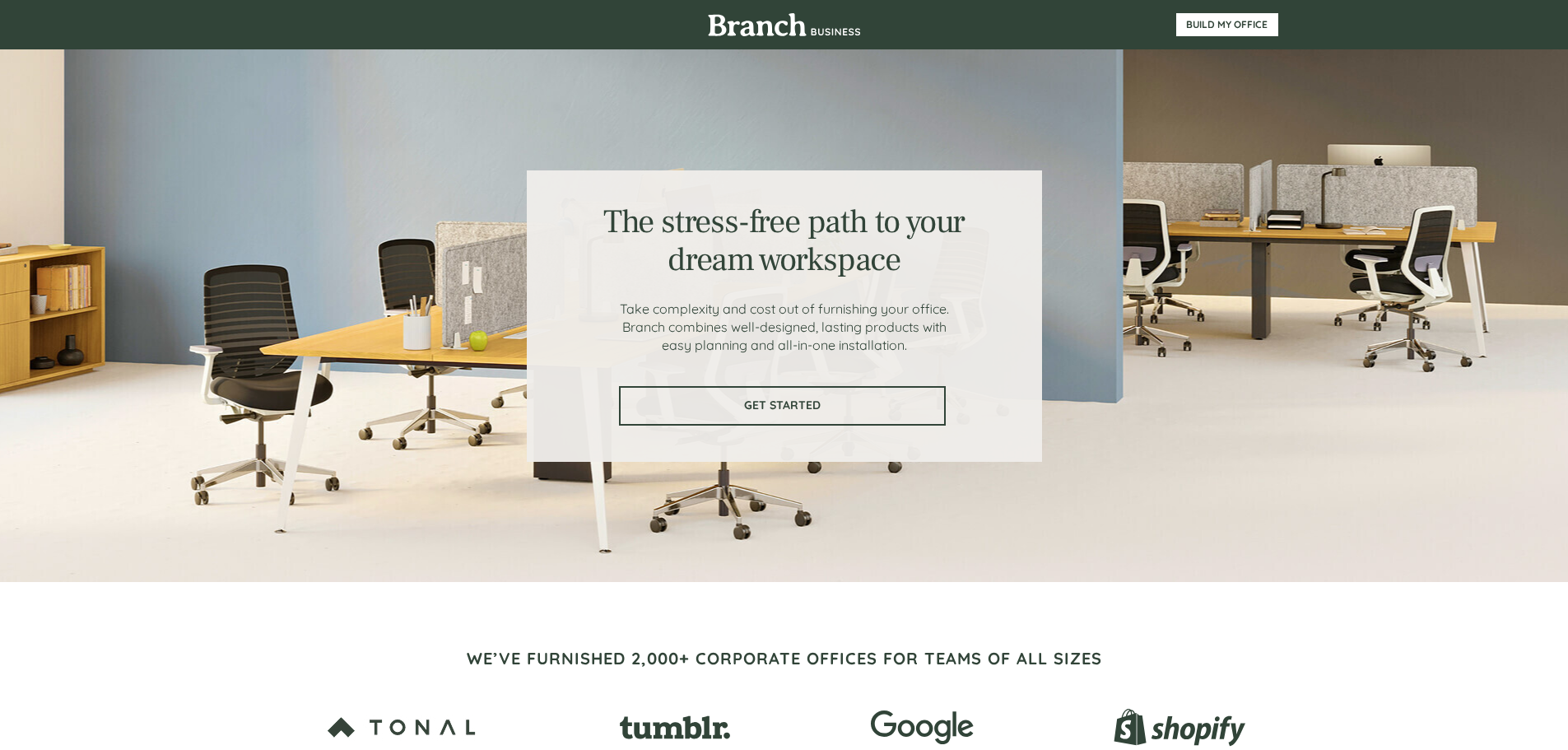
click at [744, 404] on span "GET STARTED" at bounding box center [782, 406] width 324 height 14
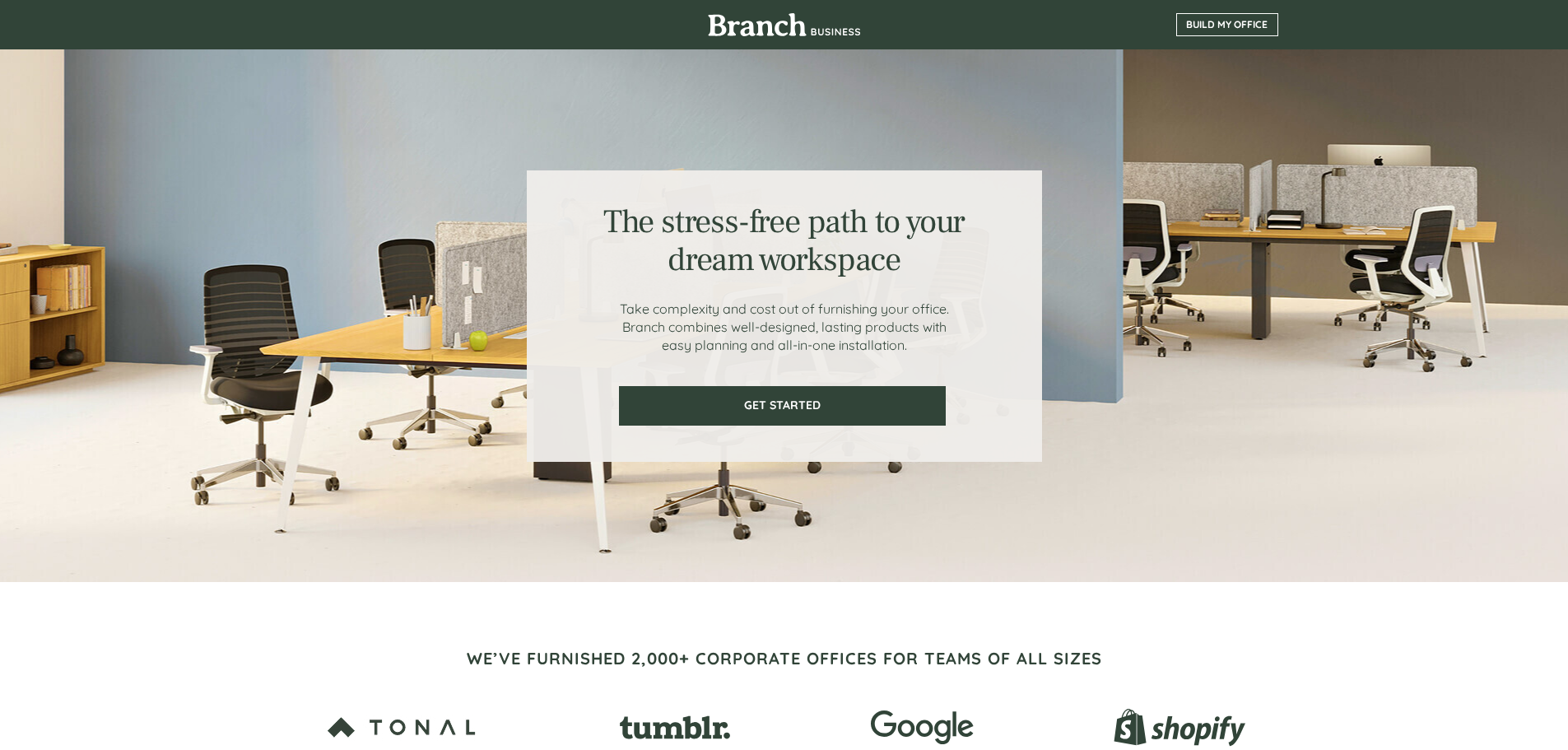
click at [1215, 24] on span "BUILD MY OFFICE" at bounding box center [1227, 24] width 101 height 12
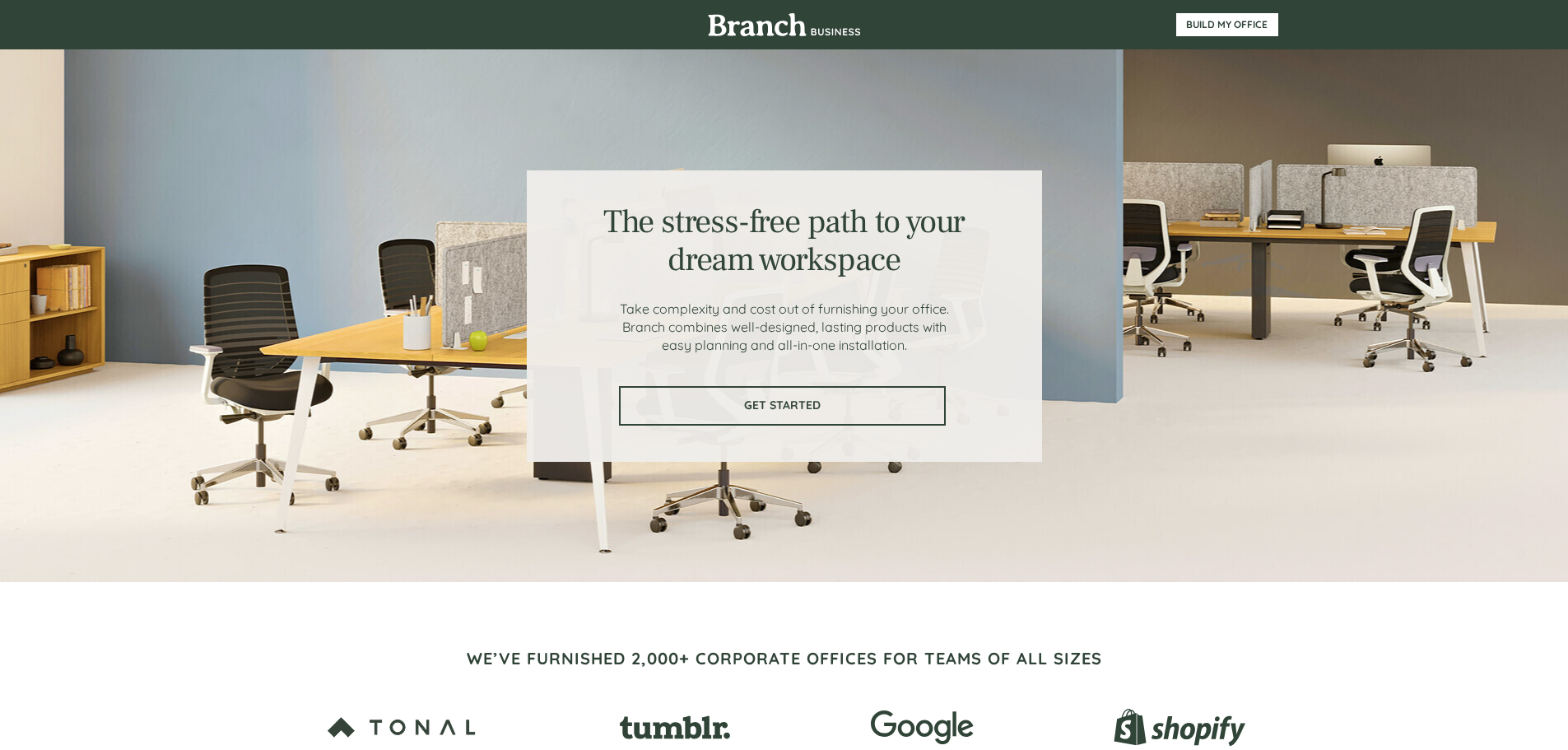
drag, startPoint x: 784, startPoint y: 413, endPoint x: 777, endPoint y: 402, distance: 13.0
click at [784, 412] on link "GET STARTED" at bounding box center [782, 406] width 327 height 39
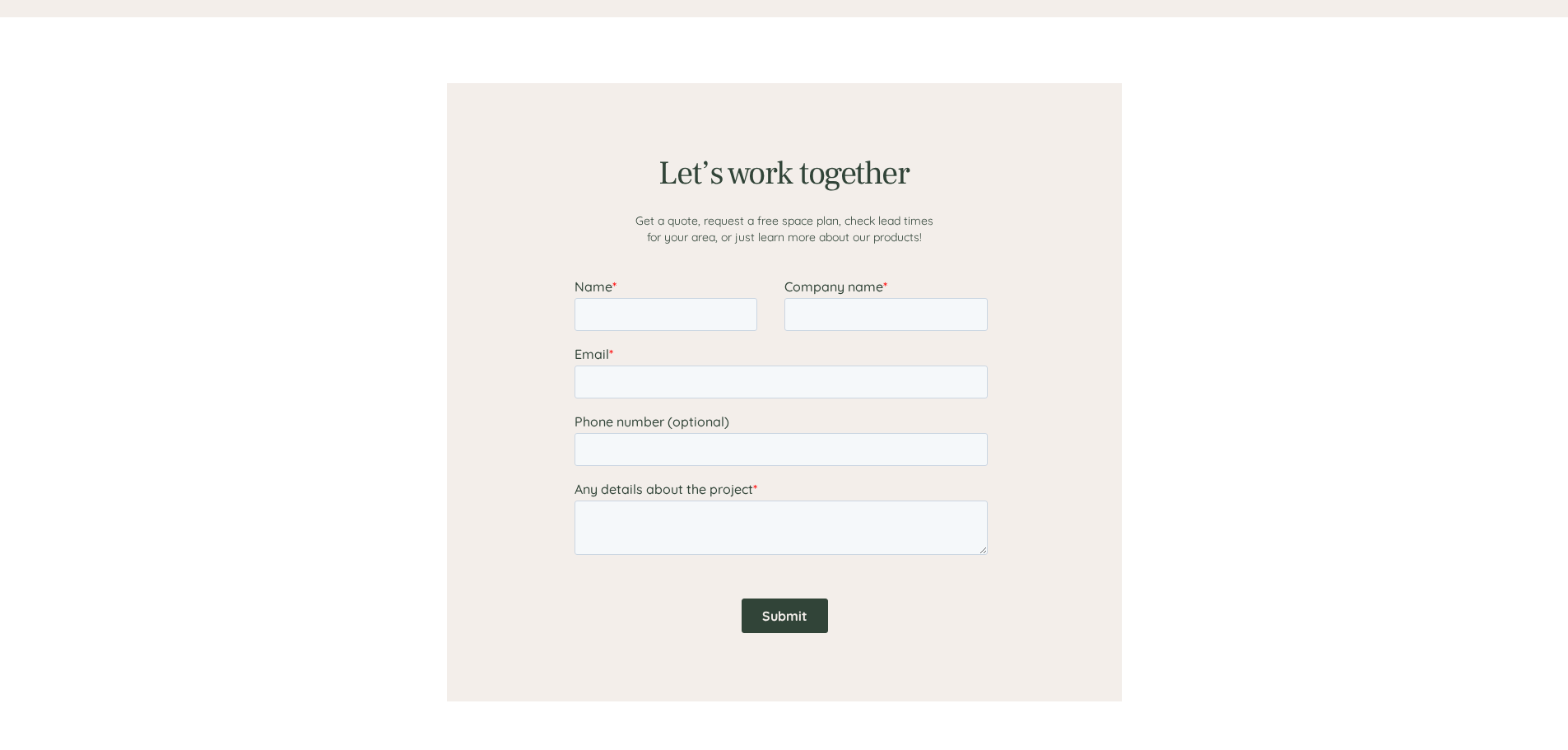
scroll to position [1278, 0]
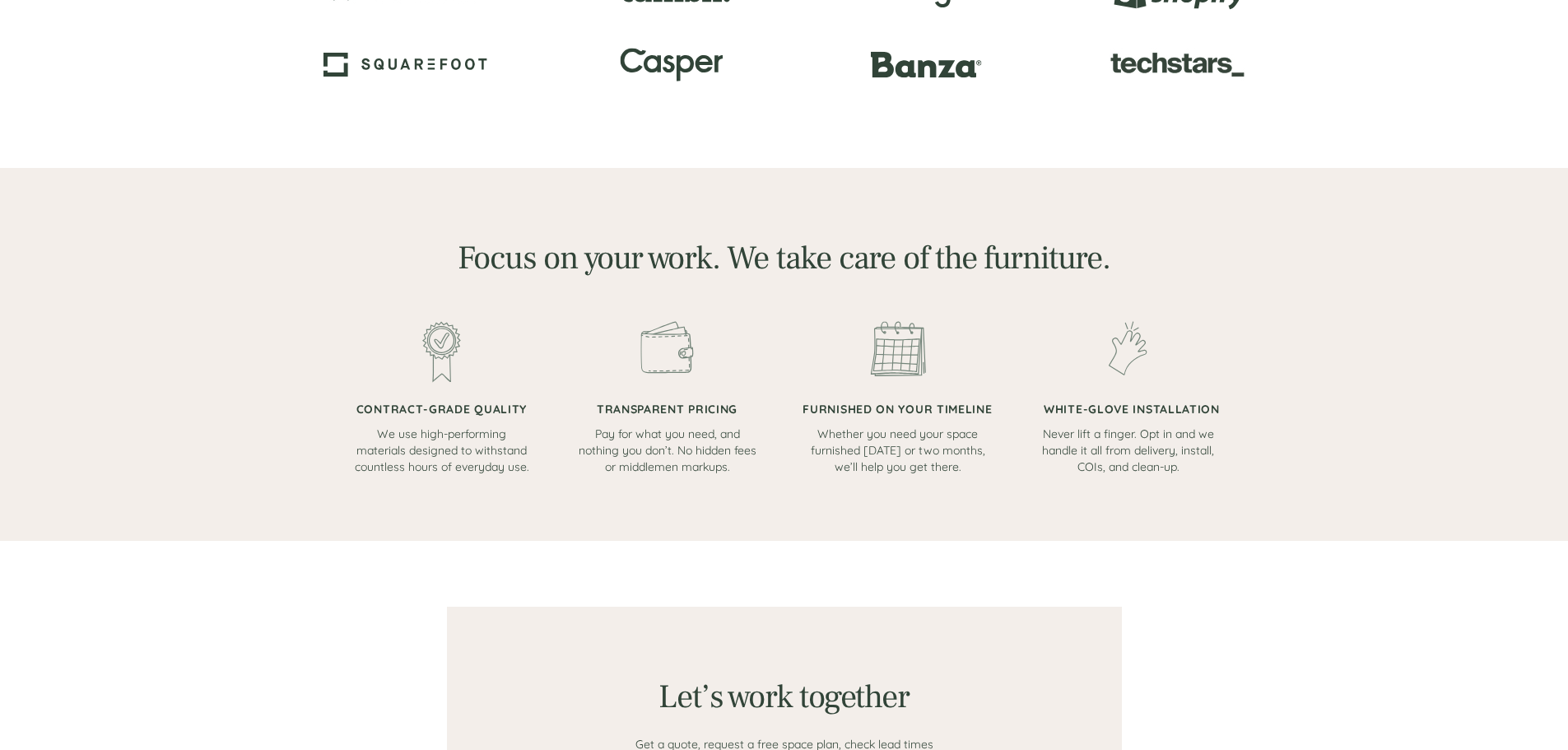
scroll to position [1071, 0]
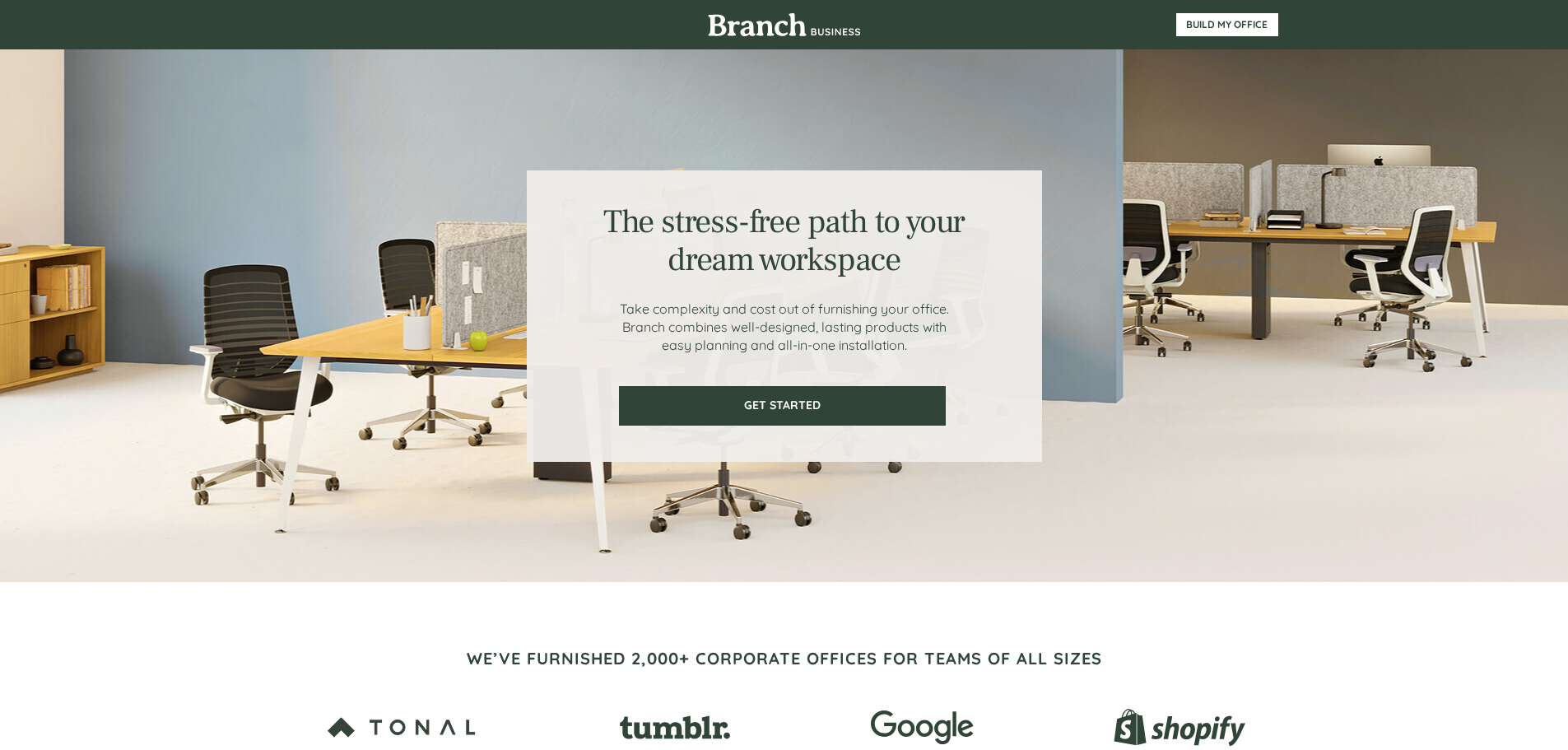
click at [399, 350] on div at bounding box center [784, 316] width 988 height 533
click at [399, 349] on div at bounding box center [784, 316] width 988 height 533
click at [1223, 26] on span "BUILD MY OFFICE" at bounding box center [1227, 24] width 101 height 12
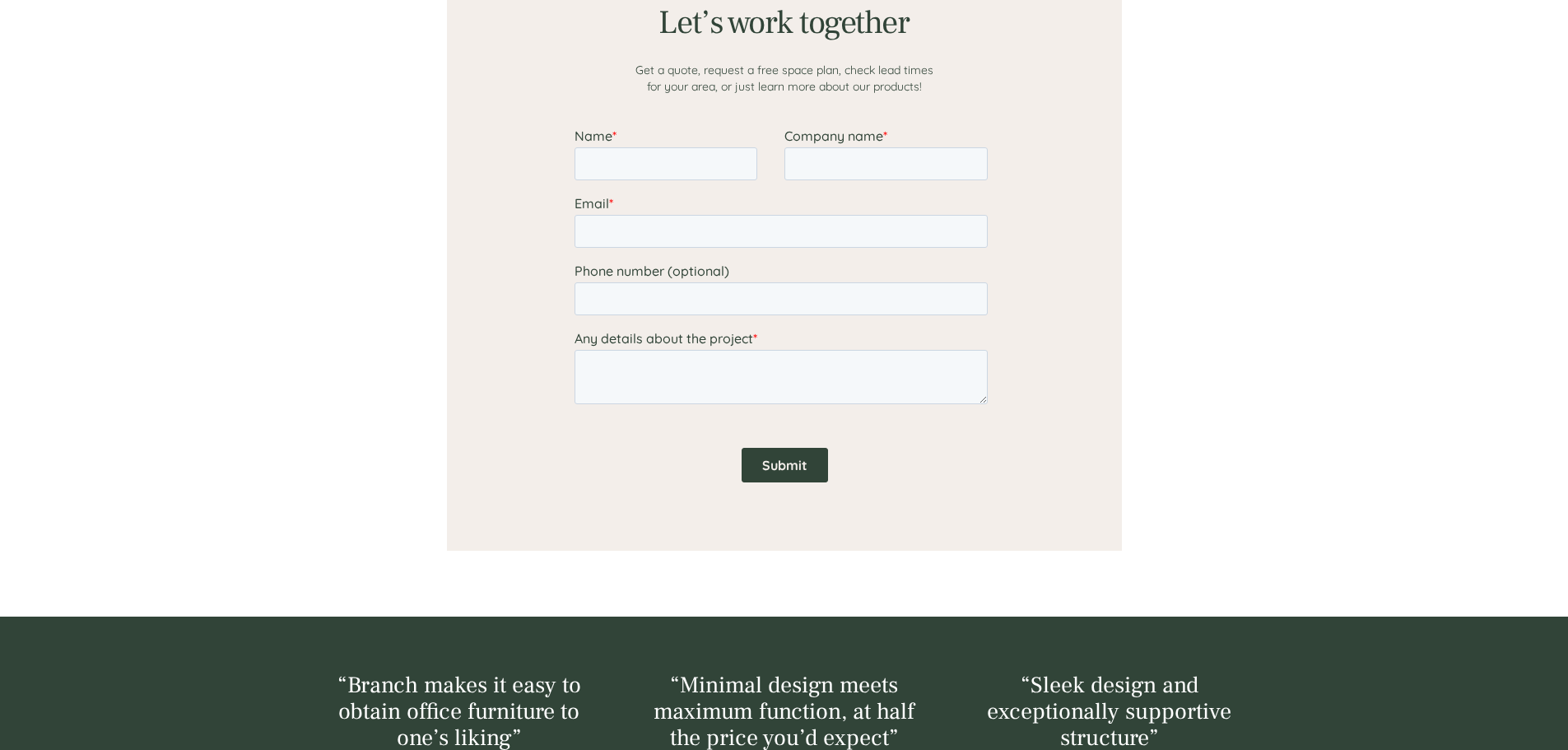
scroll to position [1353, 0]
